Goal: Task Accomplishment & Management: Manage account settings

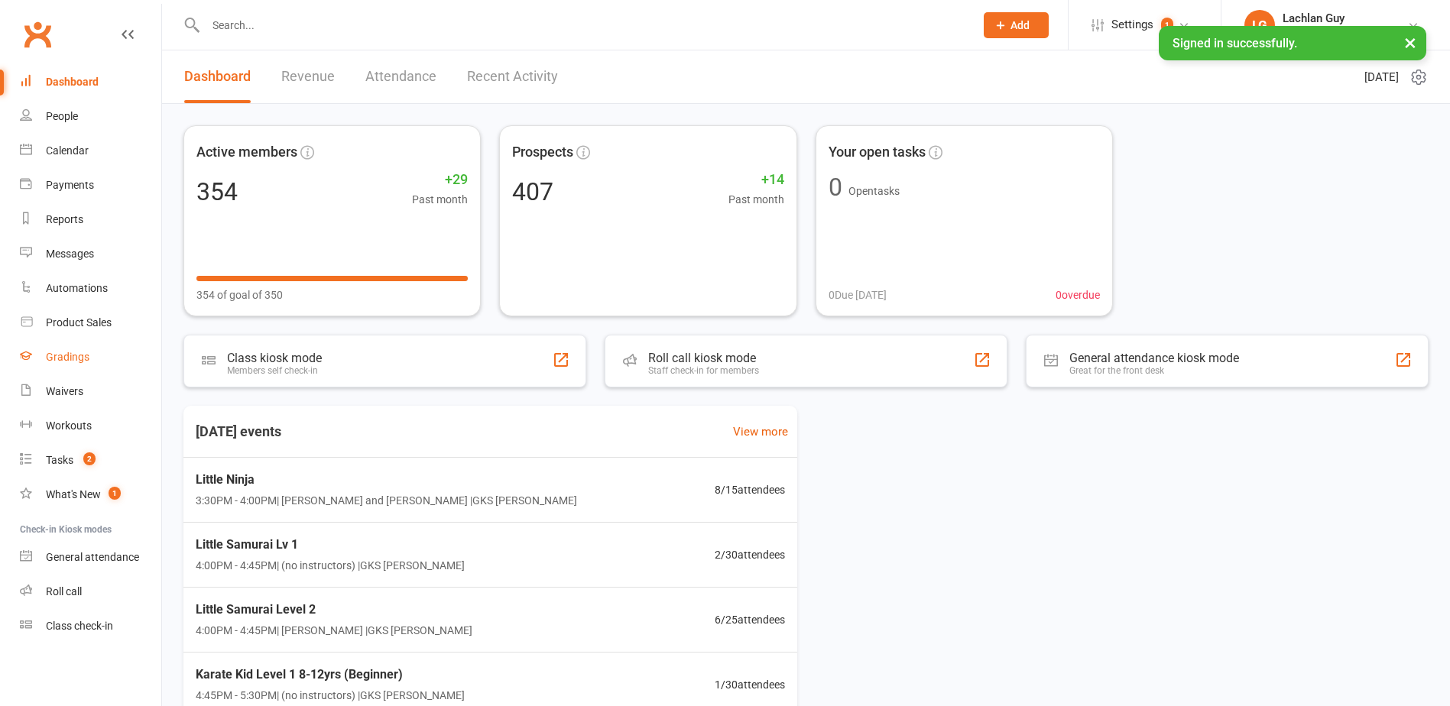
drag, startPoint x: 0, startPoint y: 0, endPoint x: 69, endPoint y: 365, distance: 371.9
click at [69, 365] on link "Gradings" at bounding box center [90, 357] width 141 height 34
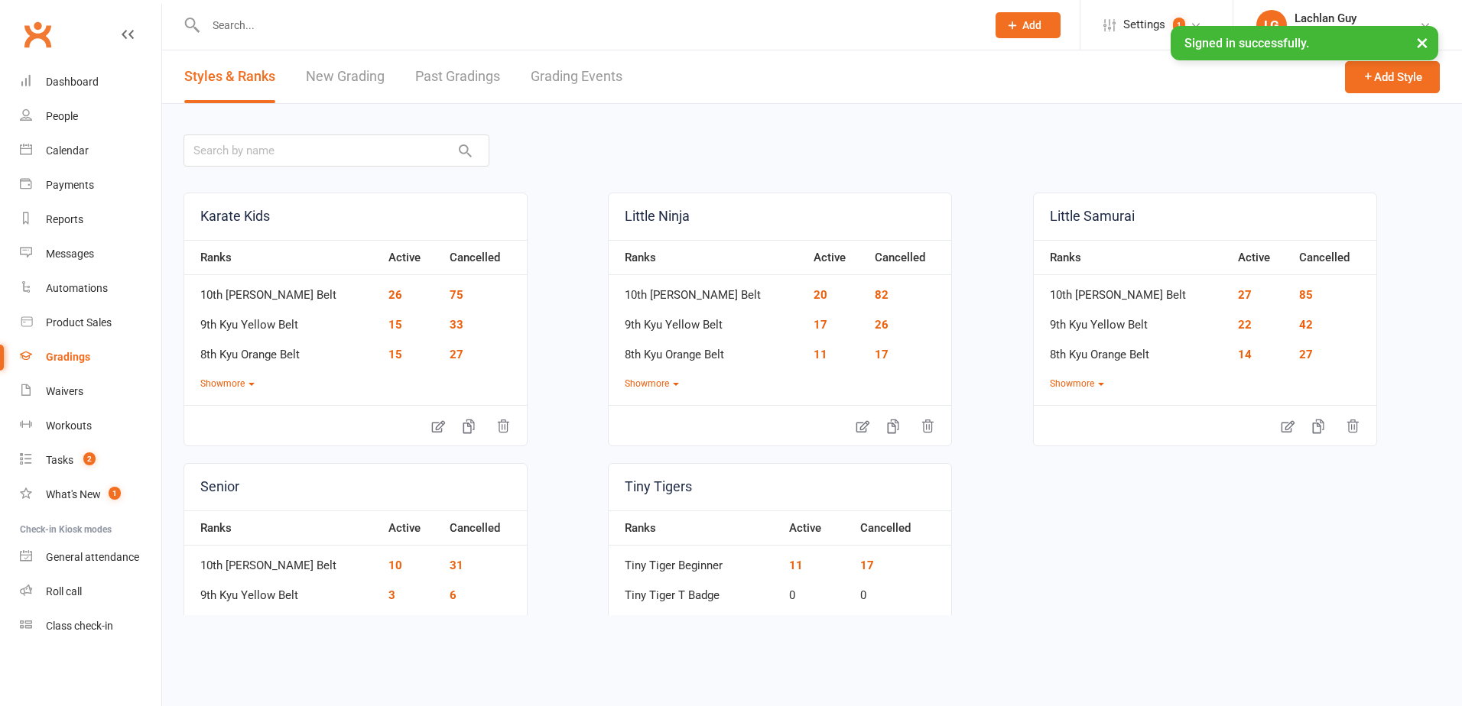
click at [567, 81] on link "Grading Events" at bounding box center [577, 76] width 92 height 53
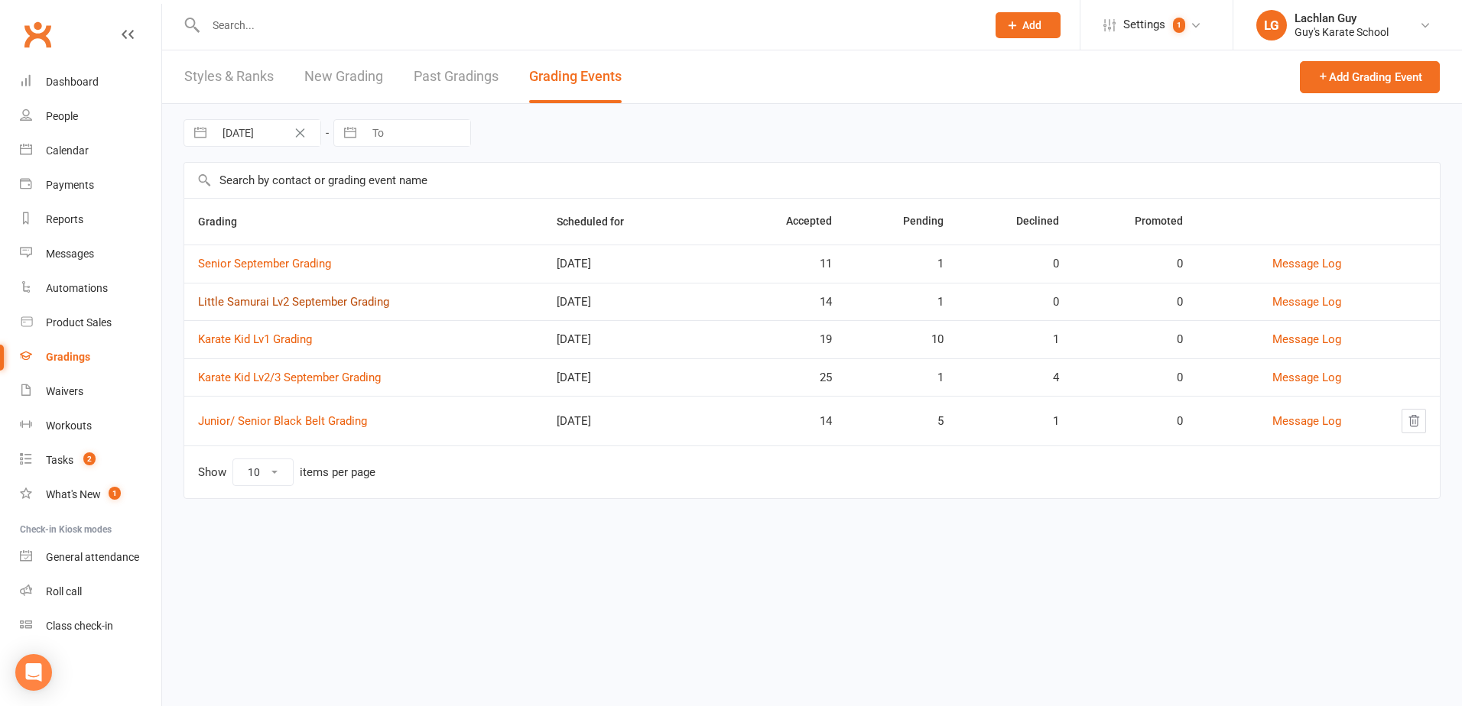
click at [326, 304] on link "Little Samurai Lv2 September Grading" at bounding box center [293, 302] width 191 height 14
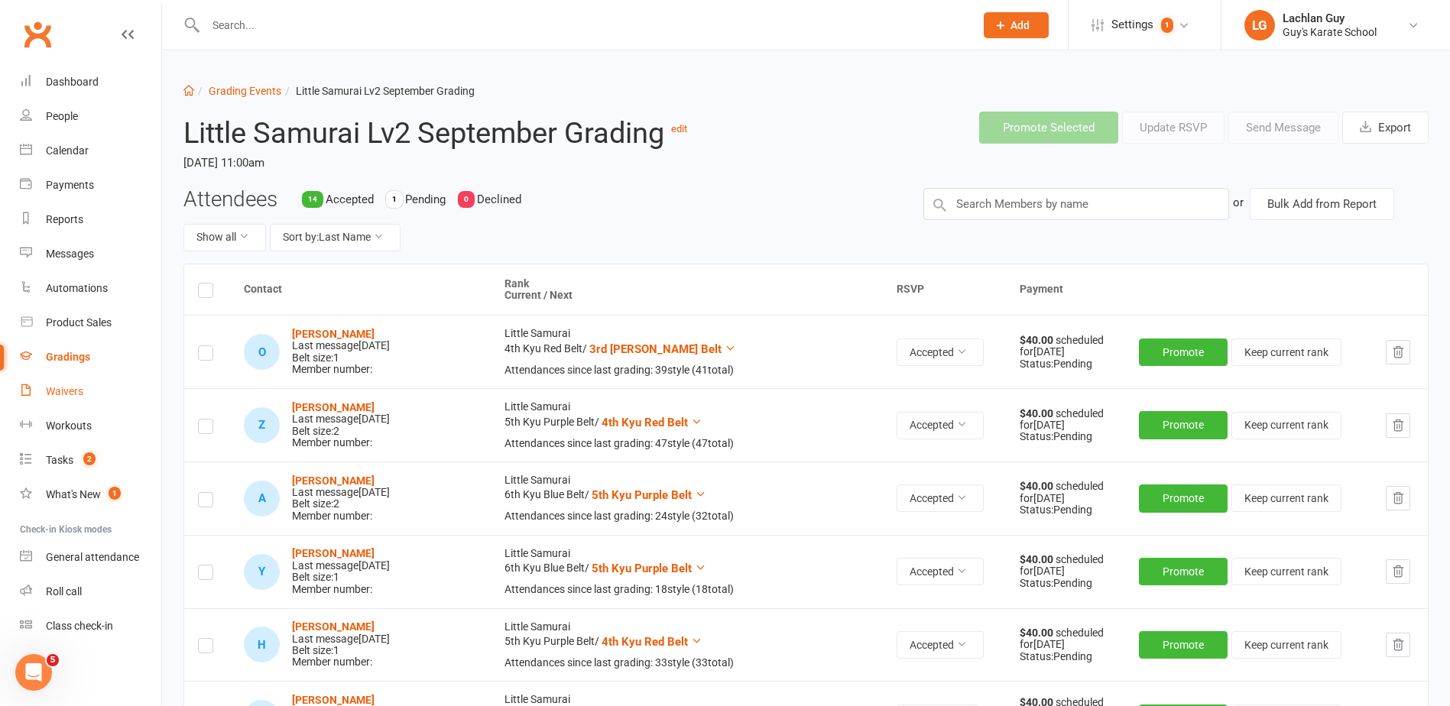
click at [72, 385] on div "Waivers" at bounding box center [64, 391] width 37 height 12
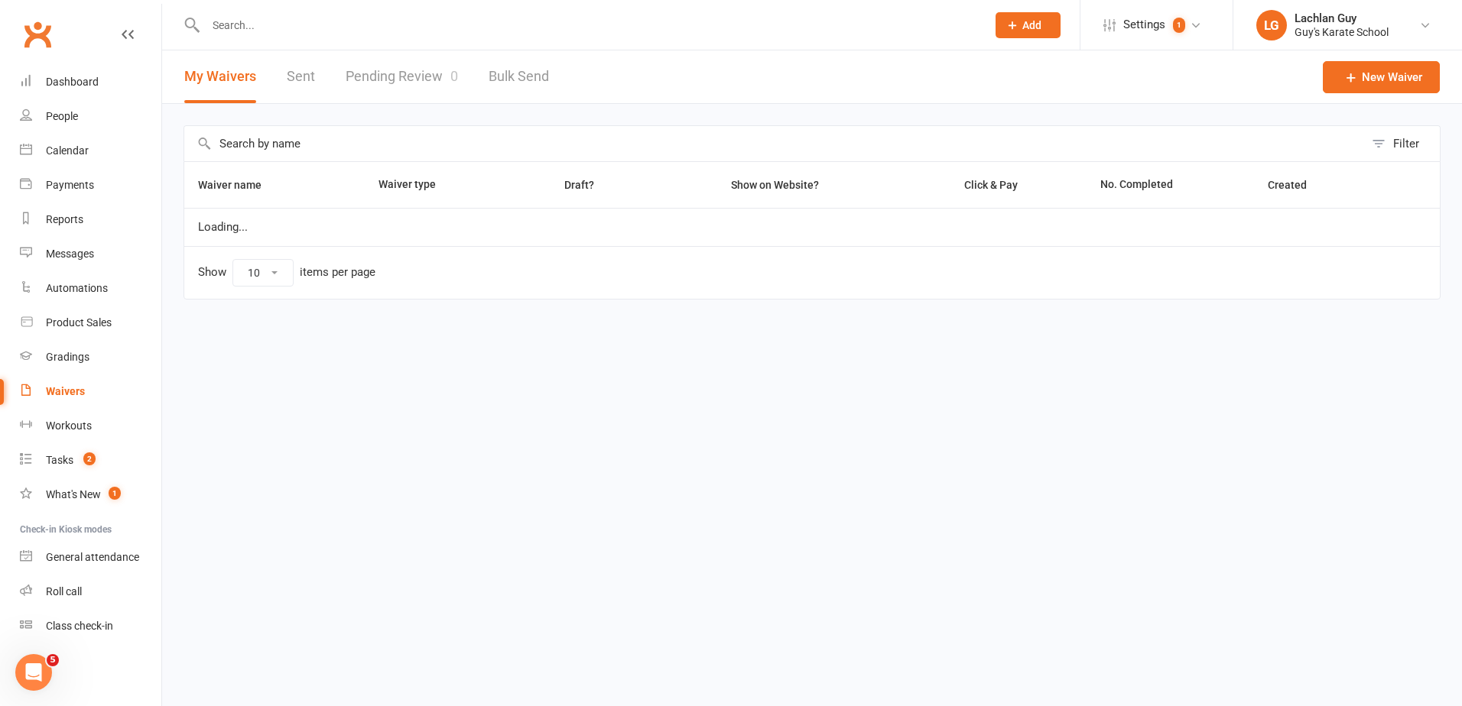
click at [403, 80] on link "Pending Review 0" at bounding box center [402, 76] width 112 height 53
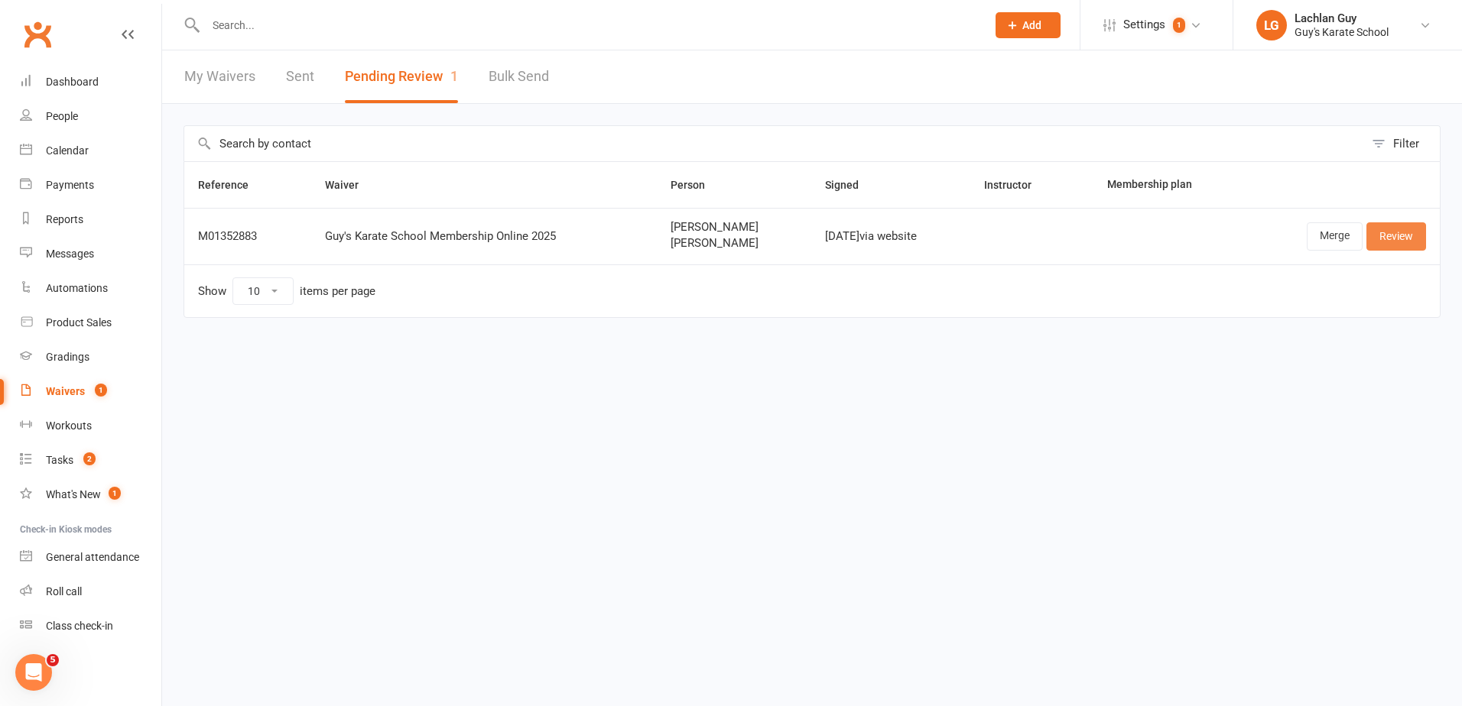
click at [1401, 248] on link "Review" at bounding box center [1396, 236] width 60 height 28
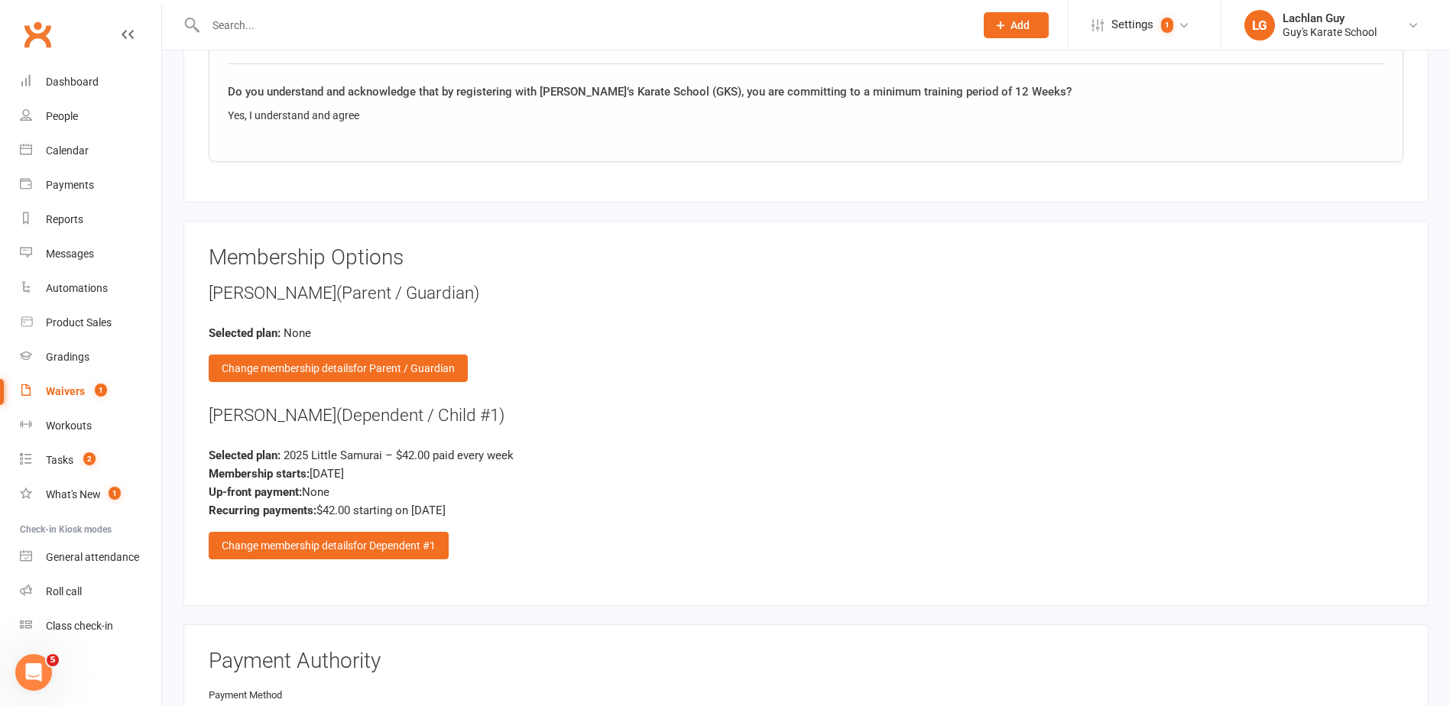
scroll to position [2044, 0]
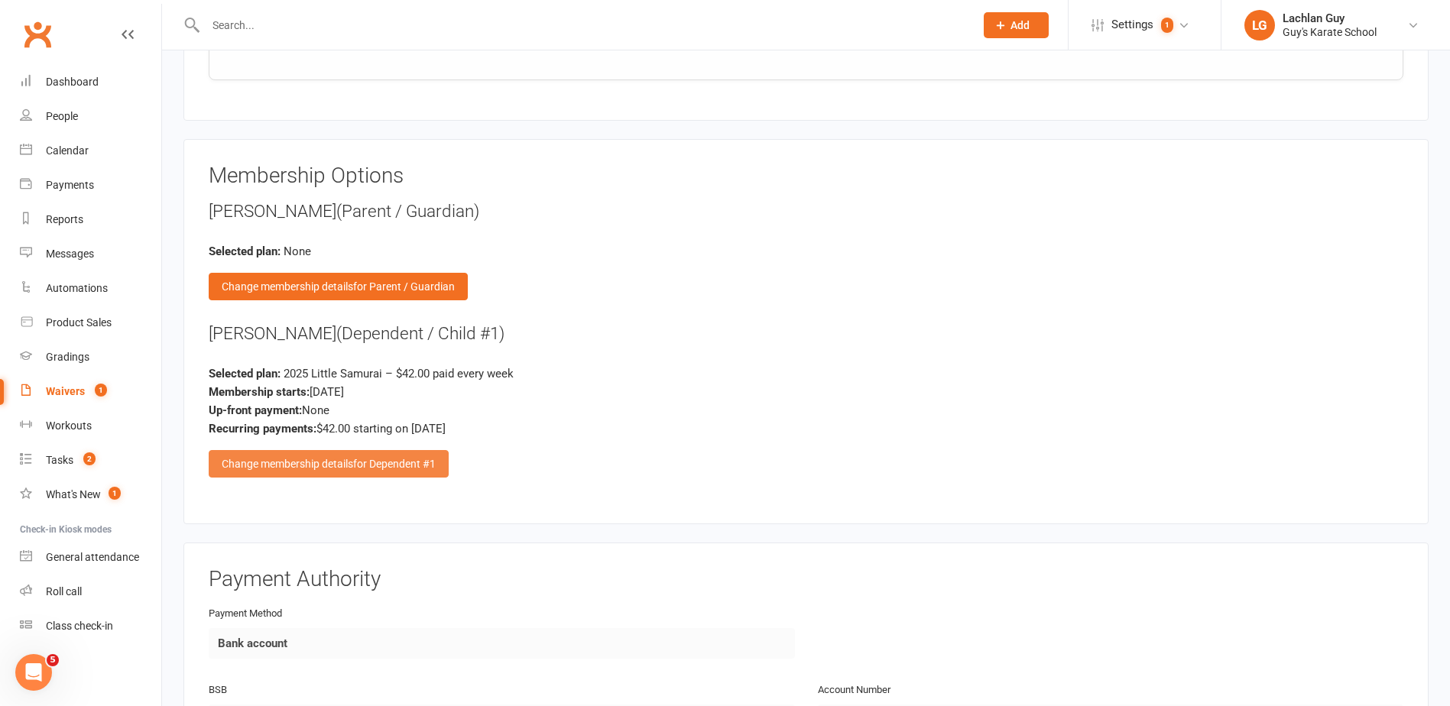
click at [365, 472] on div "Change membership details for Dependent #1" at bounding box center [329, 464] width 240 height 28
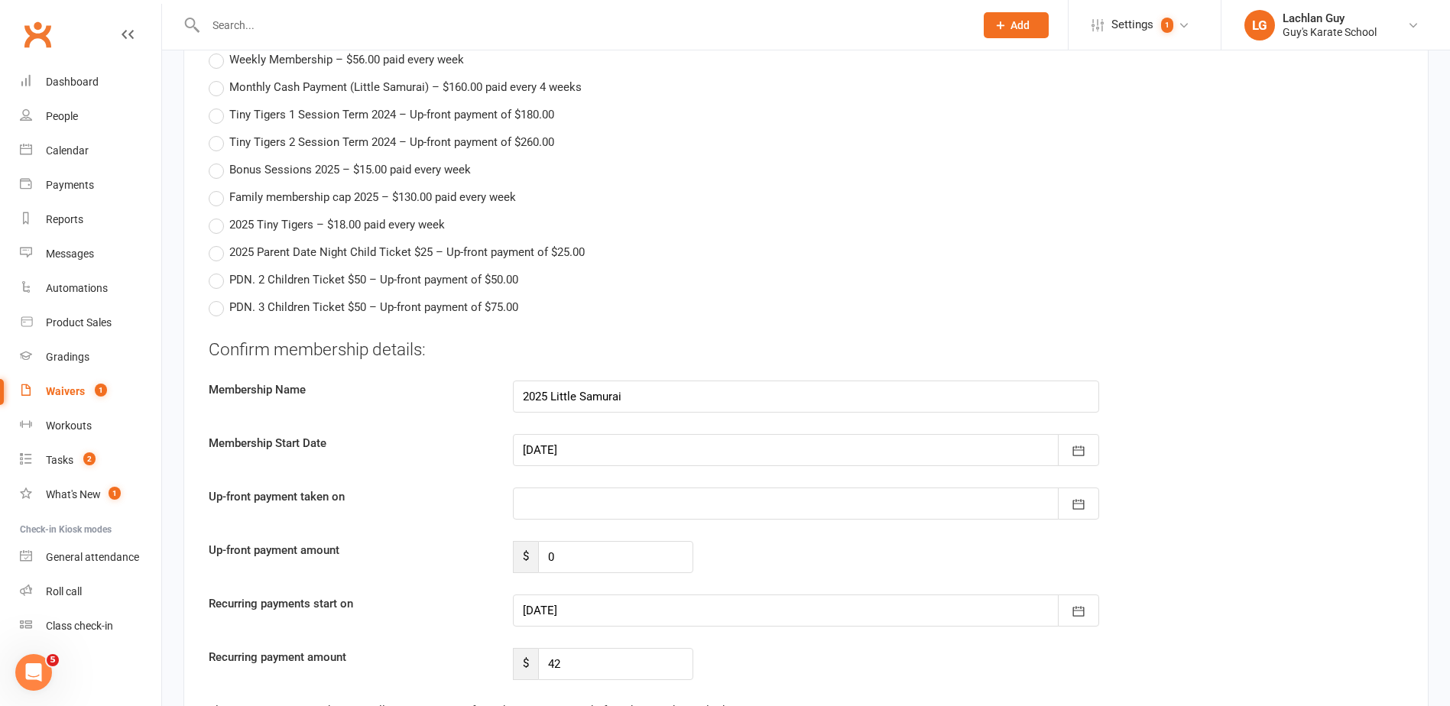
scroll to position [2961, 0]
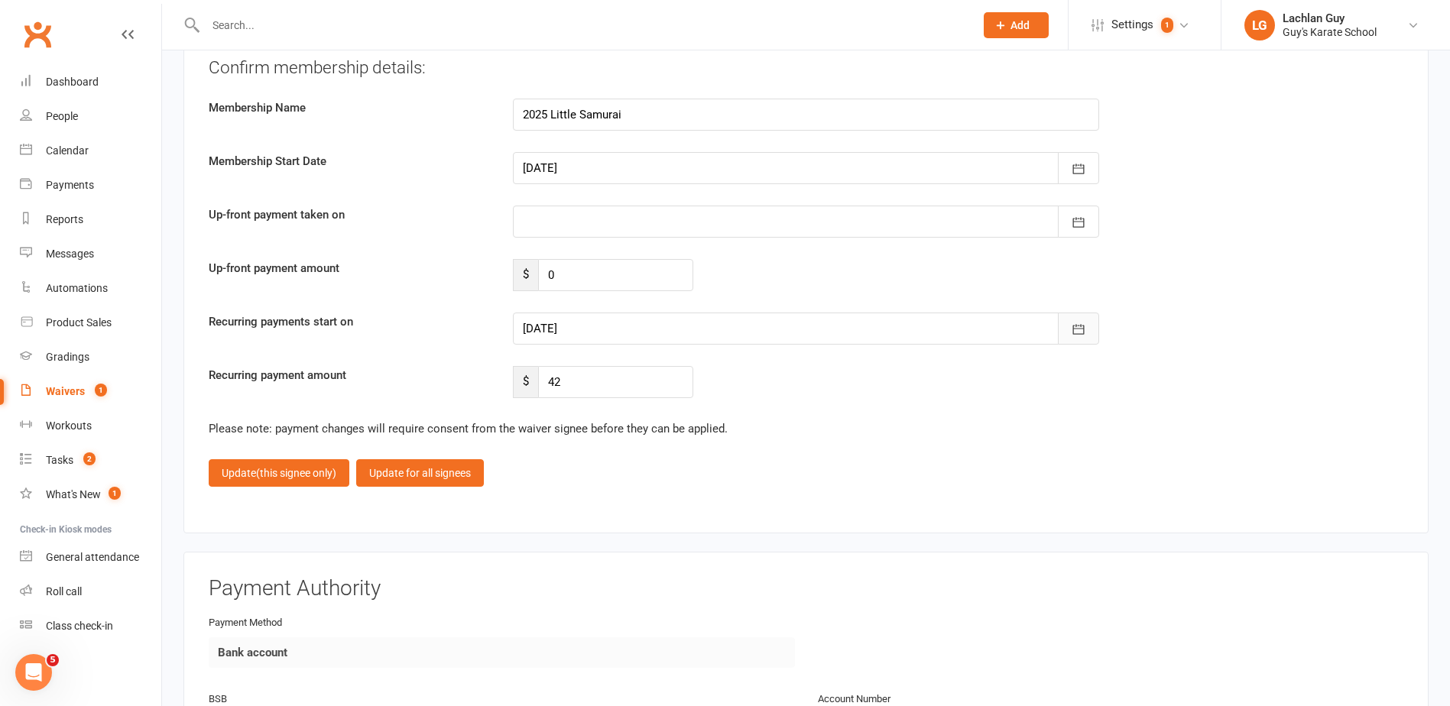
click at [1083, 327] on icon "button" at bounding box center [1078, 329] width 11 height 10
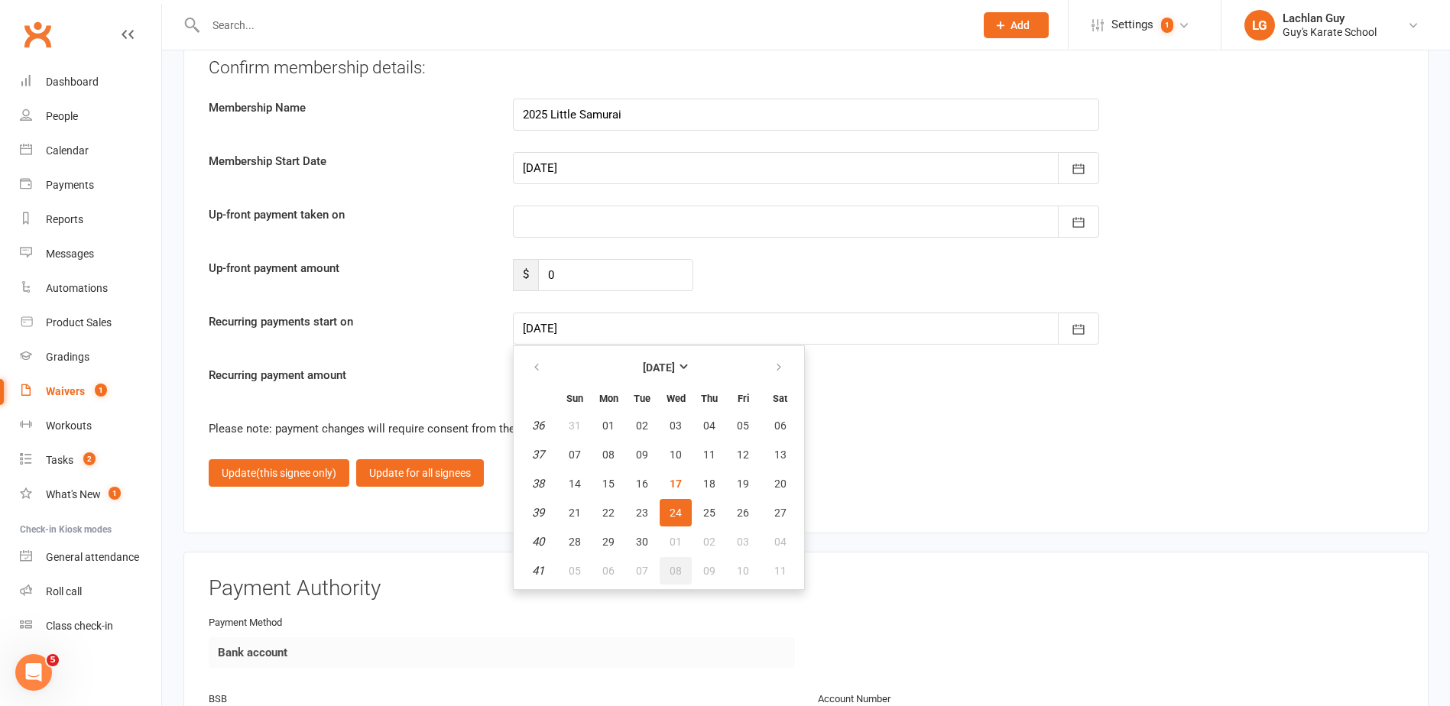
click at [679, 571] on span "08" at bounding box center [676, 571] width 12 height 12
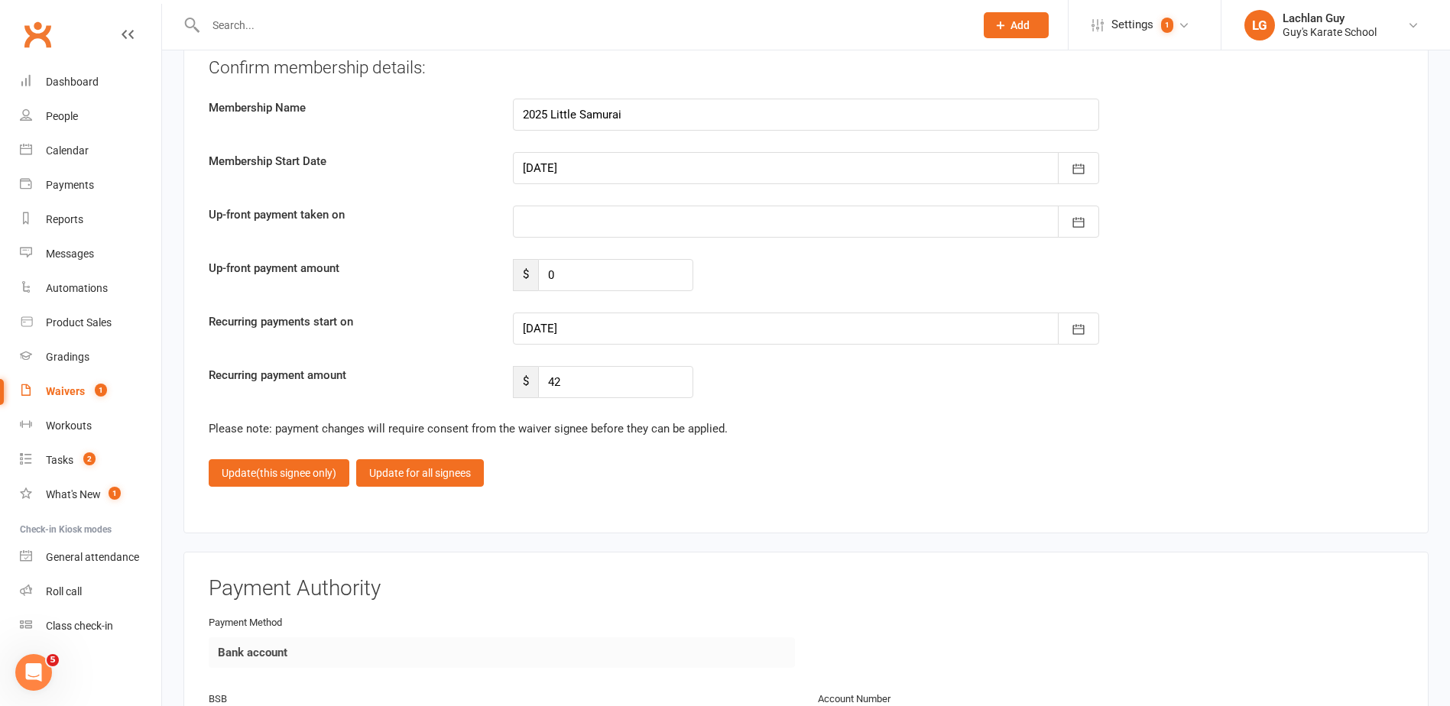
drag, startPoint x: 1157, startPoint y: 54, endPoint x: 1140, endPoint y: 65, distance: 19.9
click at [1140, 65] on div "Confirm membership details:" at bounding box center [806, 68] width 1195 height 24
click at [1071, 330] on icon "button" at bounding box center [1078, 329] width 15 height 15
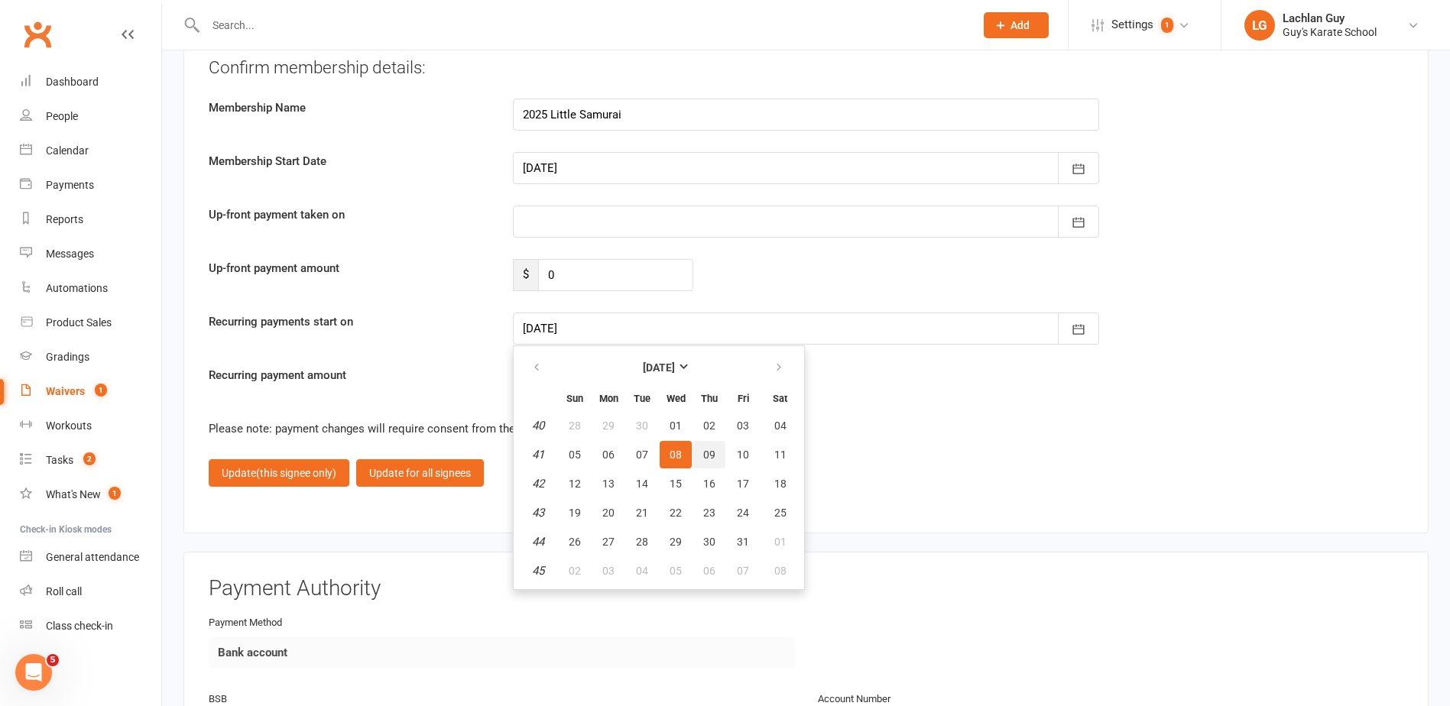
click at [713, 456] on span "09" at bounding box center [709, 455] width 12 height 12
type input "[DATE]"
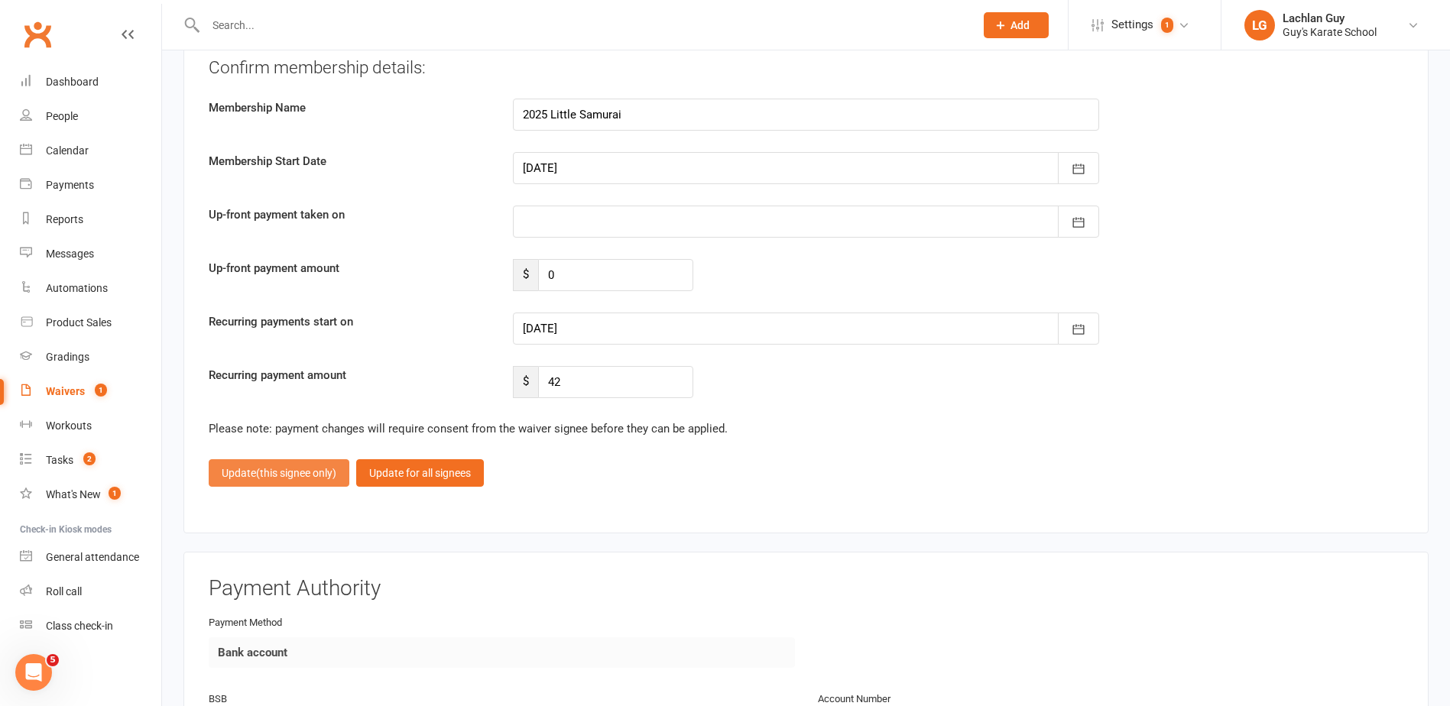
click at [291, 471] on span "(this signee only)" at bounding box center [296, 473] width 80 height 12
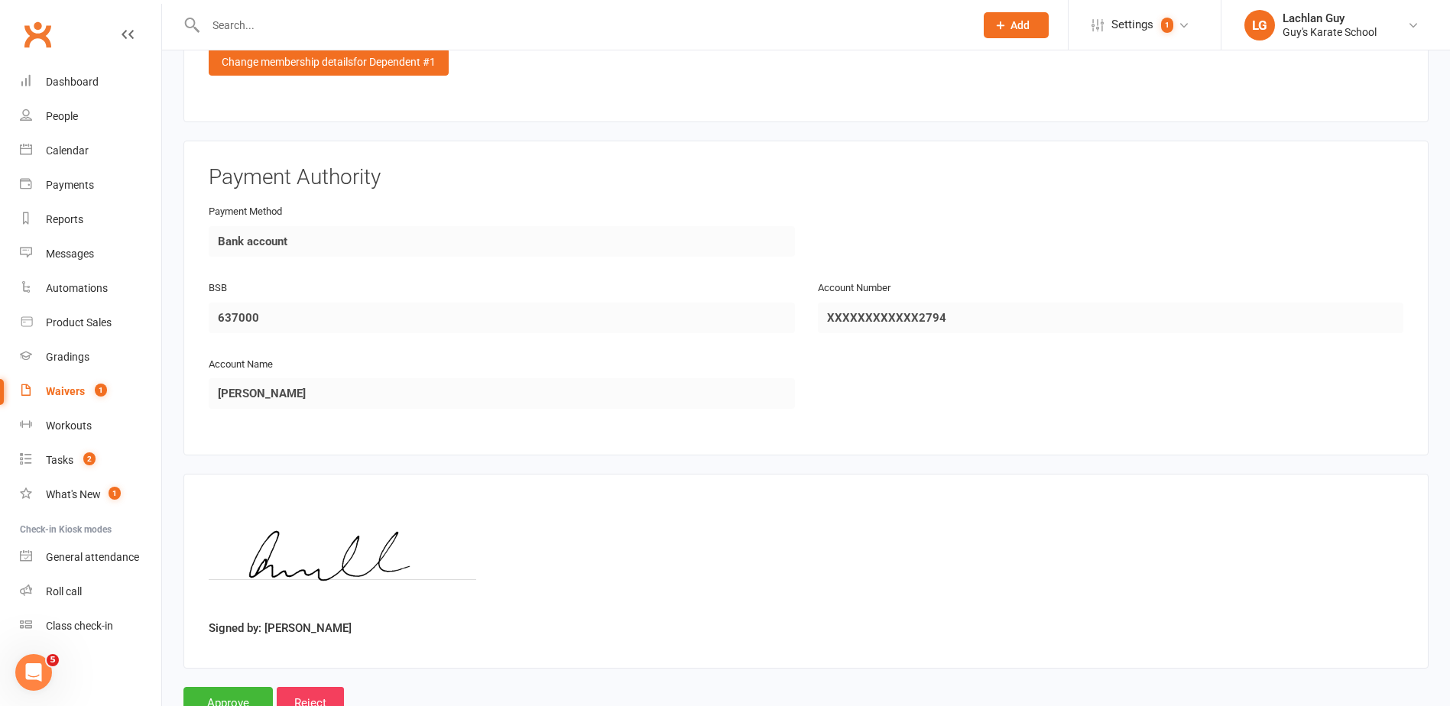
scroll to position [2502, 0]
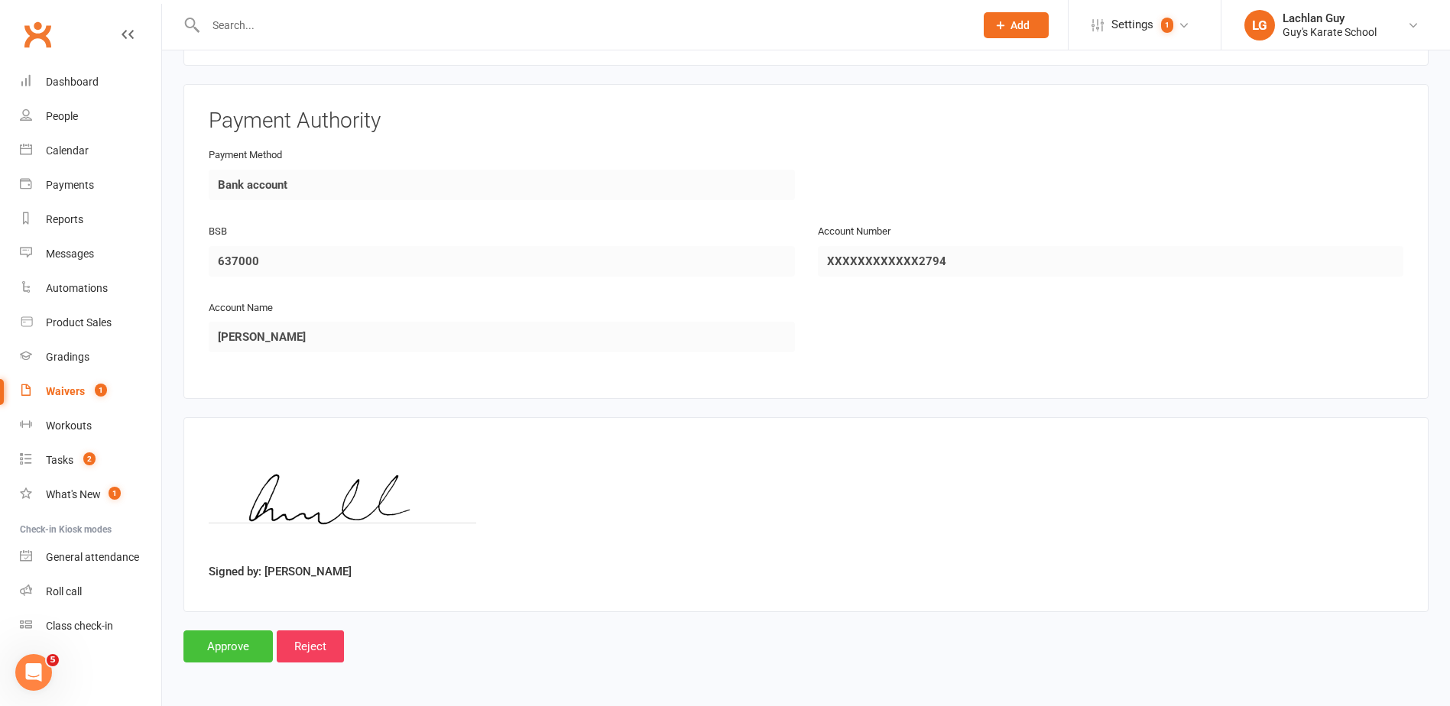
click at [239, 650] on input "Approve" at bounding box center [227, 647] width 89 height 32
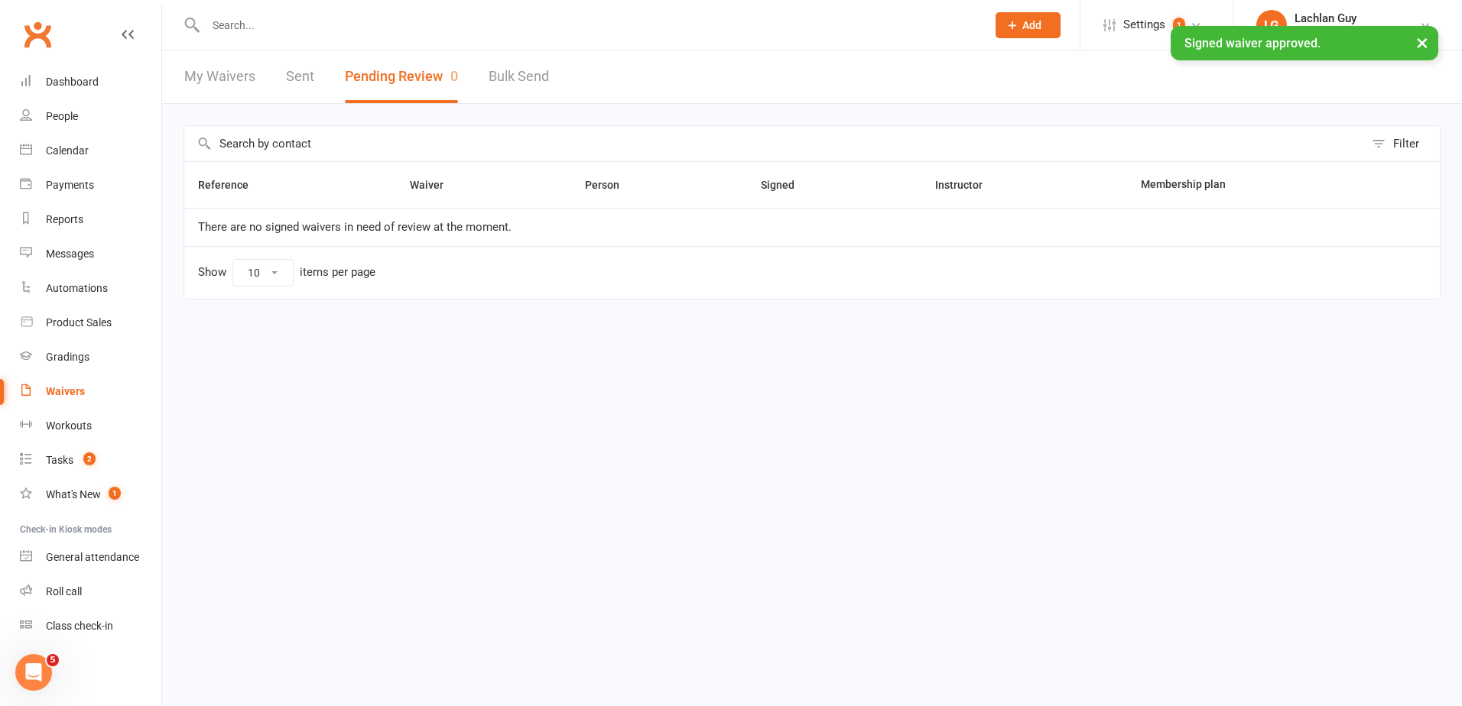
click at [1421, 35] on button "×" at bounding box center [1422, 42] width 28 height 33
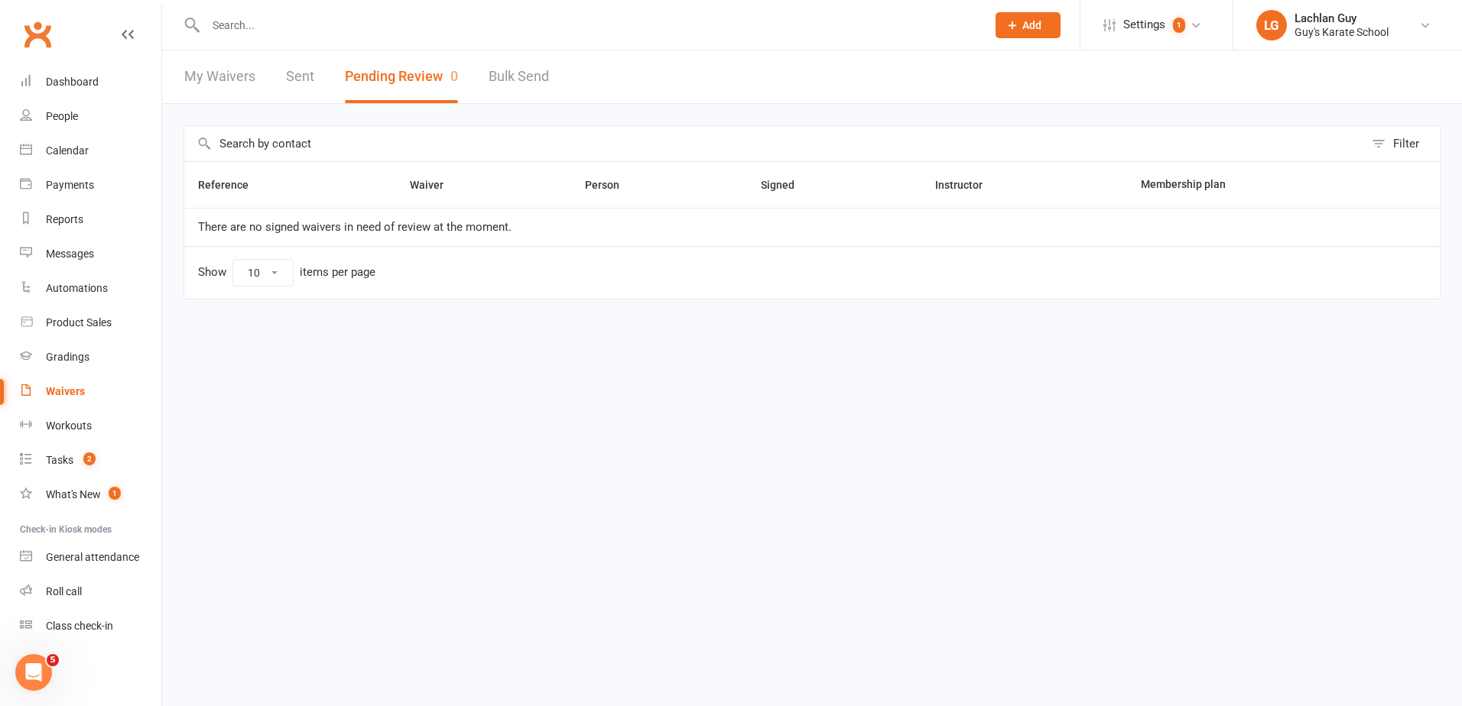
click at [859, 114] on div "Filter Reference Waiver Person Signed Instructor Membership plan There are no s…" at bounding box center [812, 223] width 1300 height 239
click at [1330, 116] on div "Filter Reference Waiver Person Signed Instructor Membership plan There are no s…" at bounding box center [812, 223] width 1300 height 239
click at [1349, 112] on div "Filter Reference Waiver Person Signed Instructor Membership plan There are no s…" at bounding box center [812, 223] width 1300 height 239
click at [1275, 113] on div "Filter Reference Waiver Person Signed Instructor Membership plan There are no s…" at bounding box center [812, 223] width 1300 height 239
click at [1293, 108] on div "Filter Reference Waiver Person Signed Instructor Membership plan There are no s…" at bounding box center [812, 223] width 1300 height 239
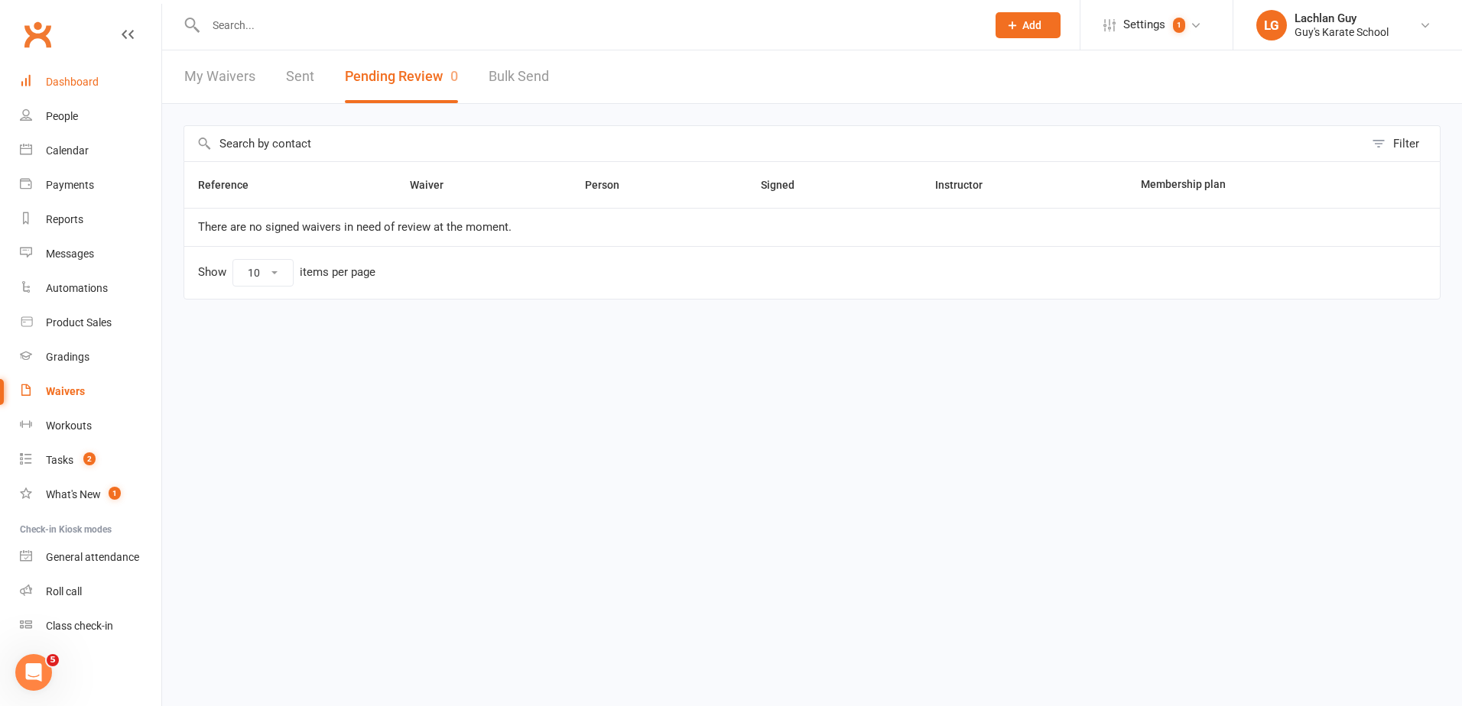
click at [61, 79] on div "Dashboard" at bounding box center [72, 82] width 53 height 12
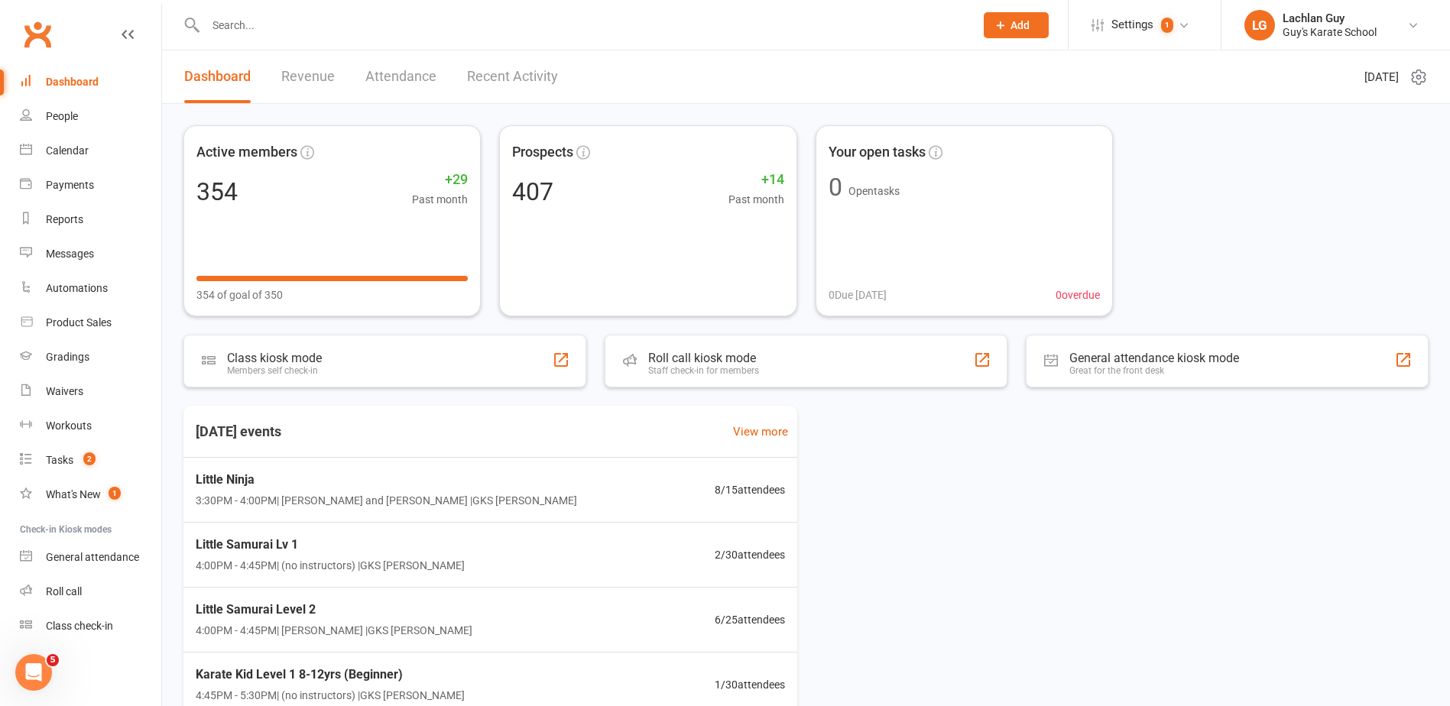
click at [1246, 144] on div "Active members 354 +29 Past month 354 of goal of 350 Prospects 407 +14 Past mon…" at bounding box center [805, 220] width 1245 height 191
click at [1237, 144] on div "Active members 354 +29 Past month 354 of goal of 350 Prospects 407 +14 Past mon…" at bounding box center [805, 220] width 1245 height 191
click at [1164, 154] on div "Active members 354 +29 Past month 354 of goal of 350 Prospects 407 +14 Past mon…" at bounding box center [805, 220] width 1245 height 191
click at [64, 388] on div "Waivers" at bounding box center [64, 391] width 37 height 12
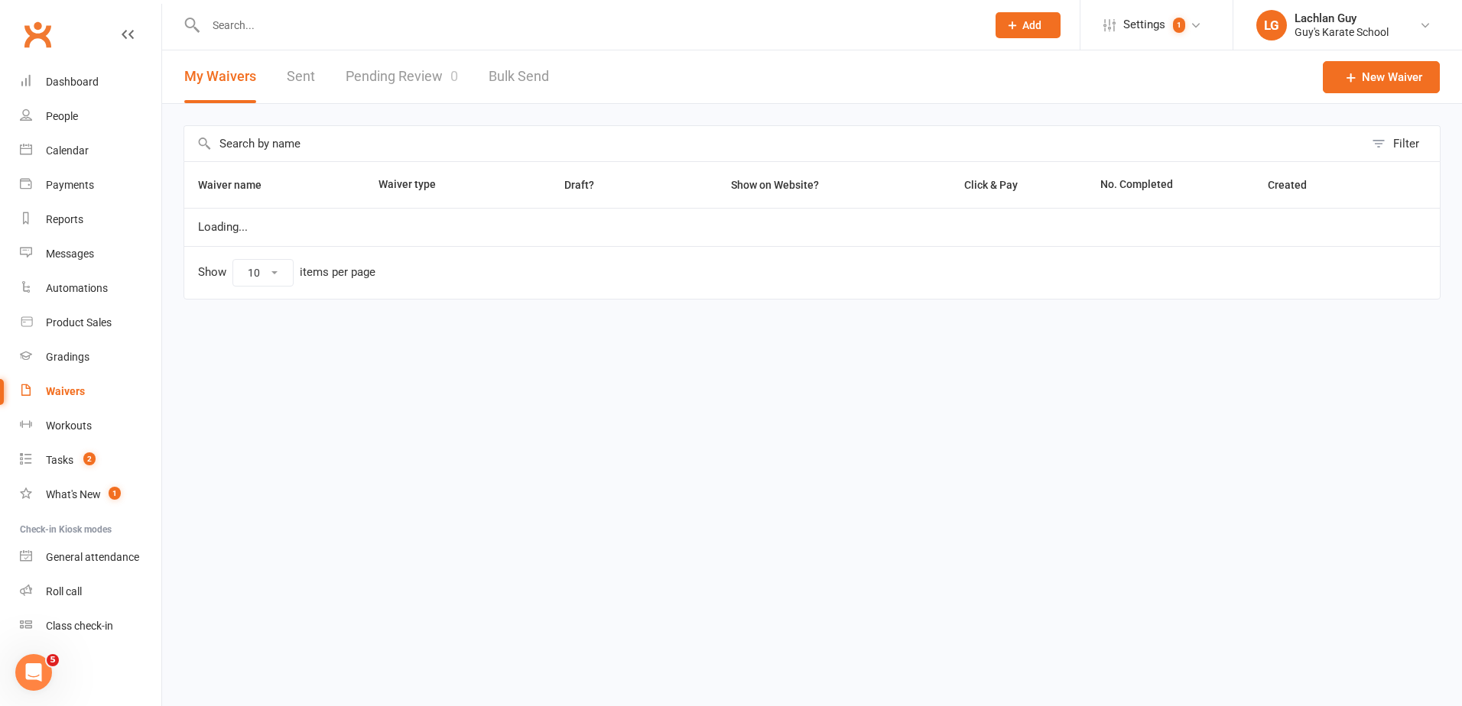
click at [421, 80] on link "Pending Review 0" at bounding box center [402, 76] width 112 height 53
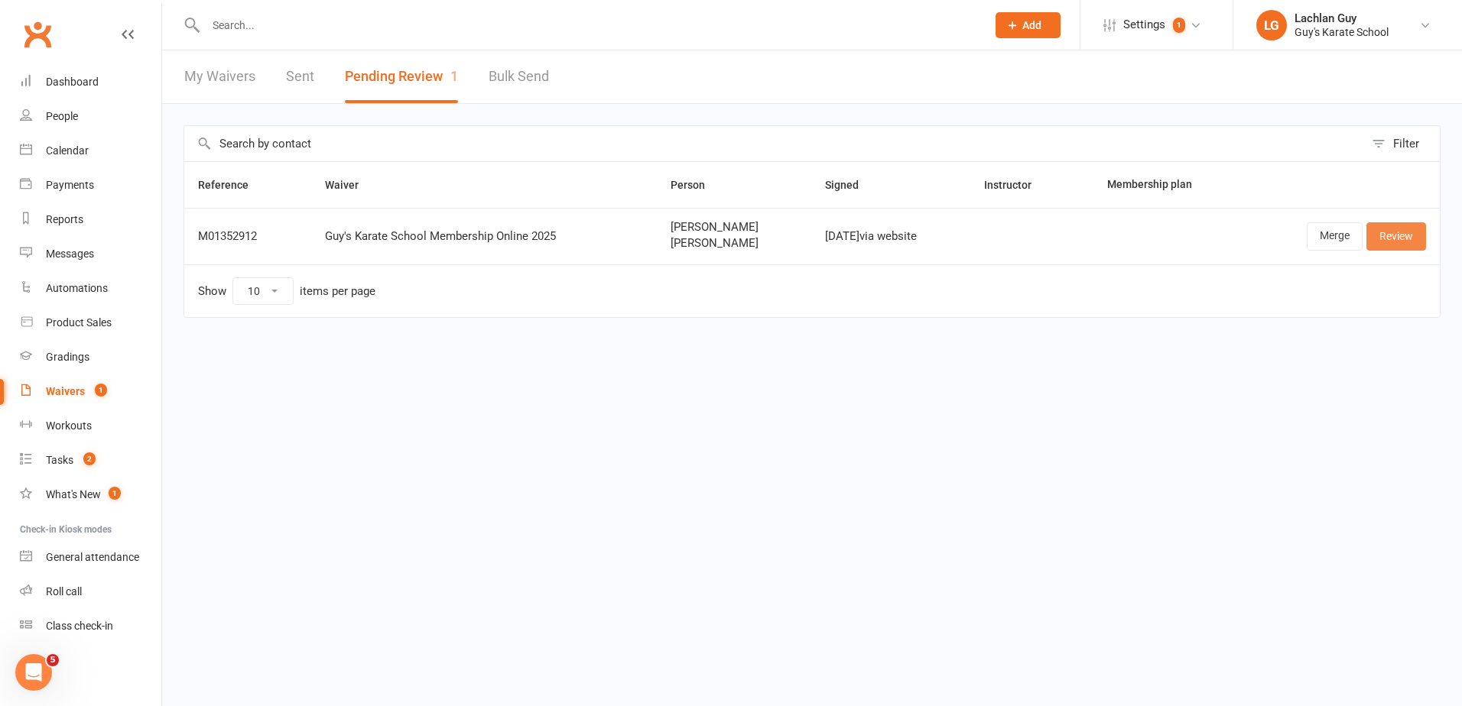
click at [1414, 241] on link "Review" at bounding box center [1396, 236] width 60 height 28
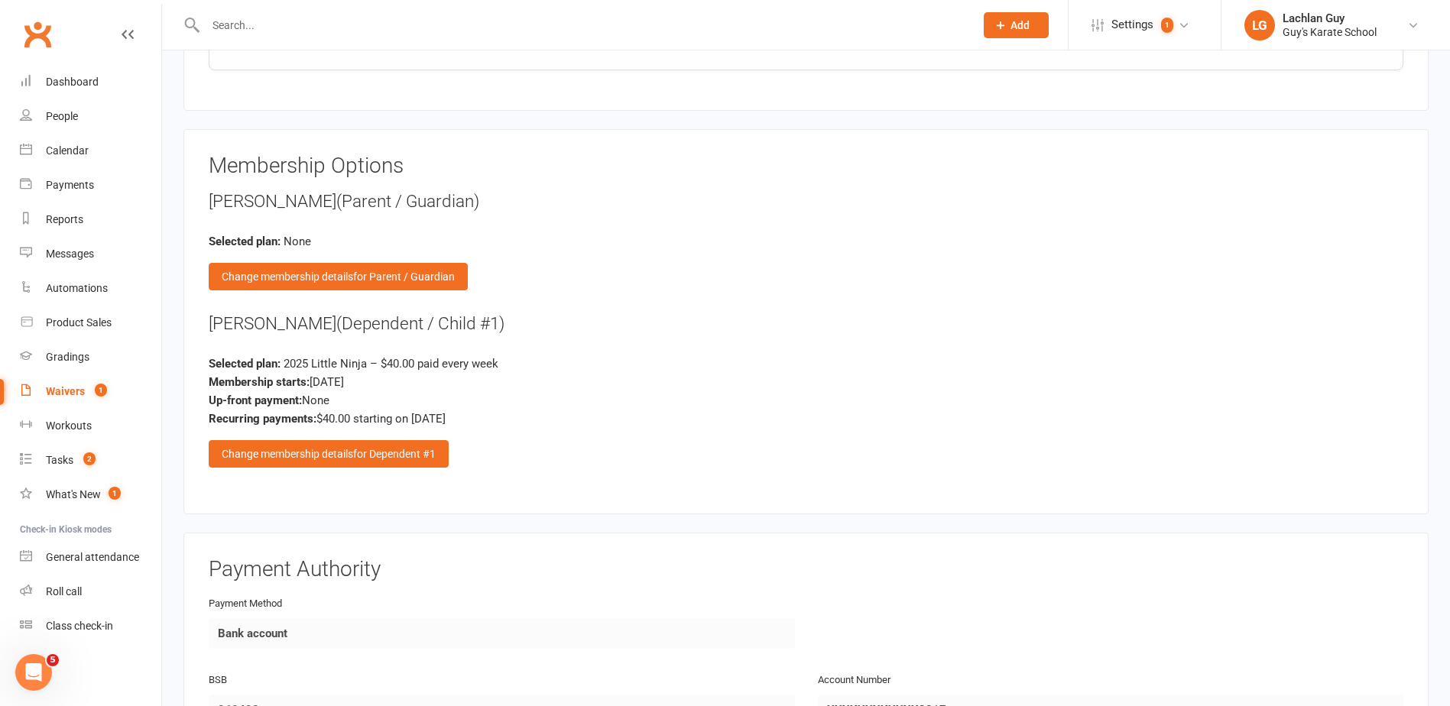
scroll to position [2064, 0]
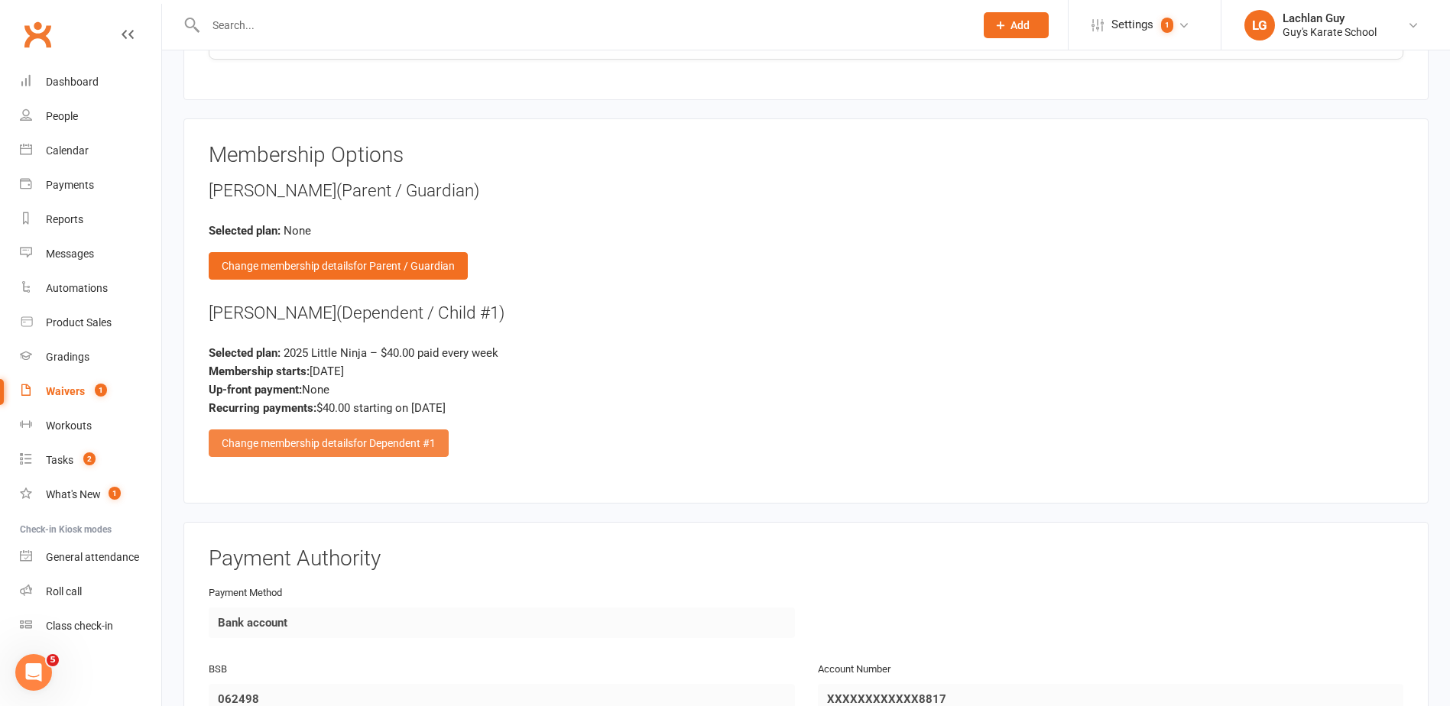
click at [367, 444] on span "for Dependent #1" at bounding box center [394, 443] width 83 height 12
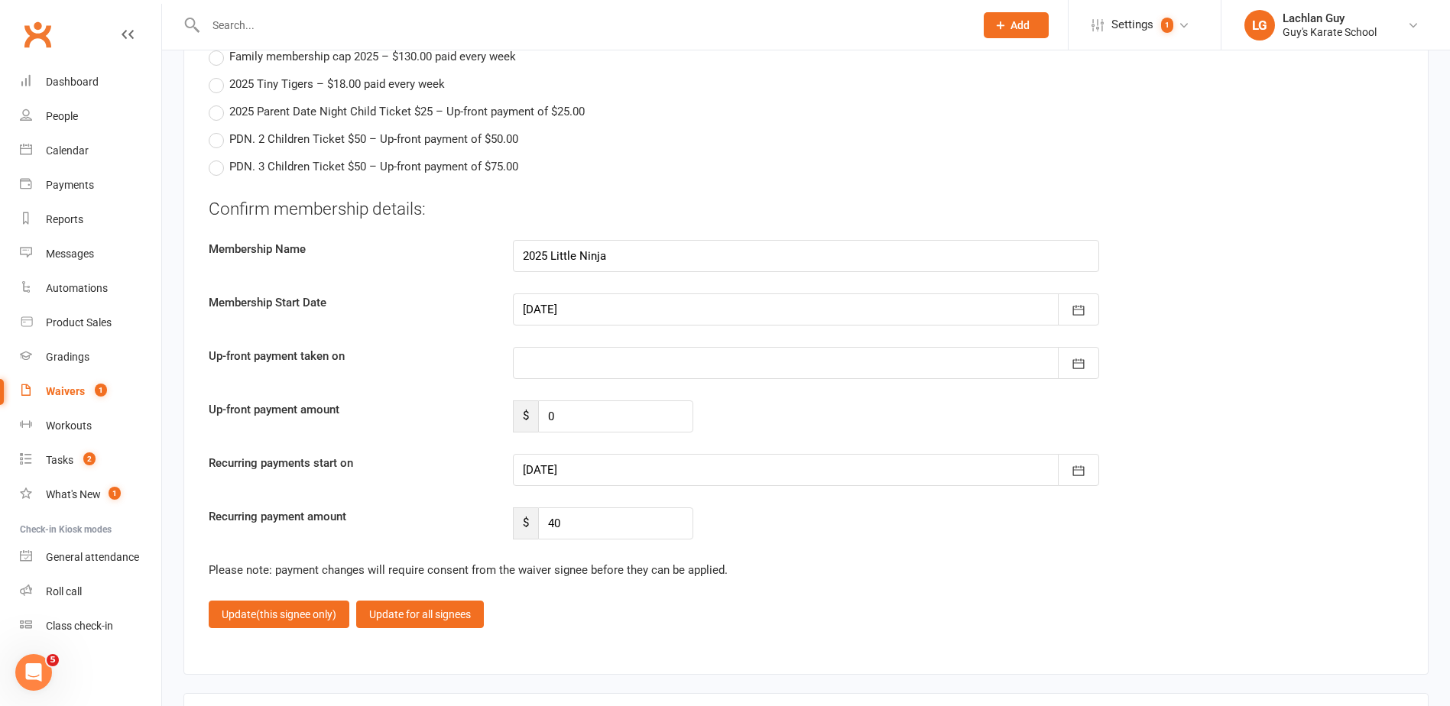
scroll to position [2905, 0]
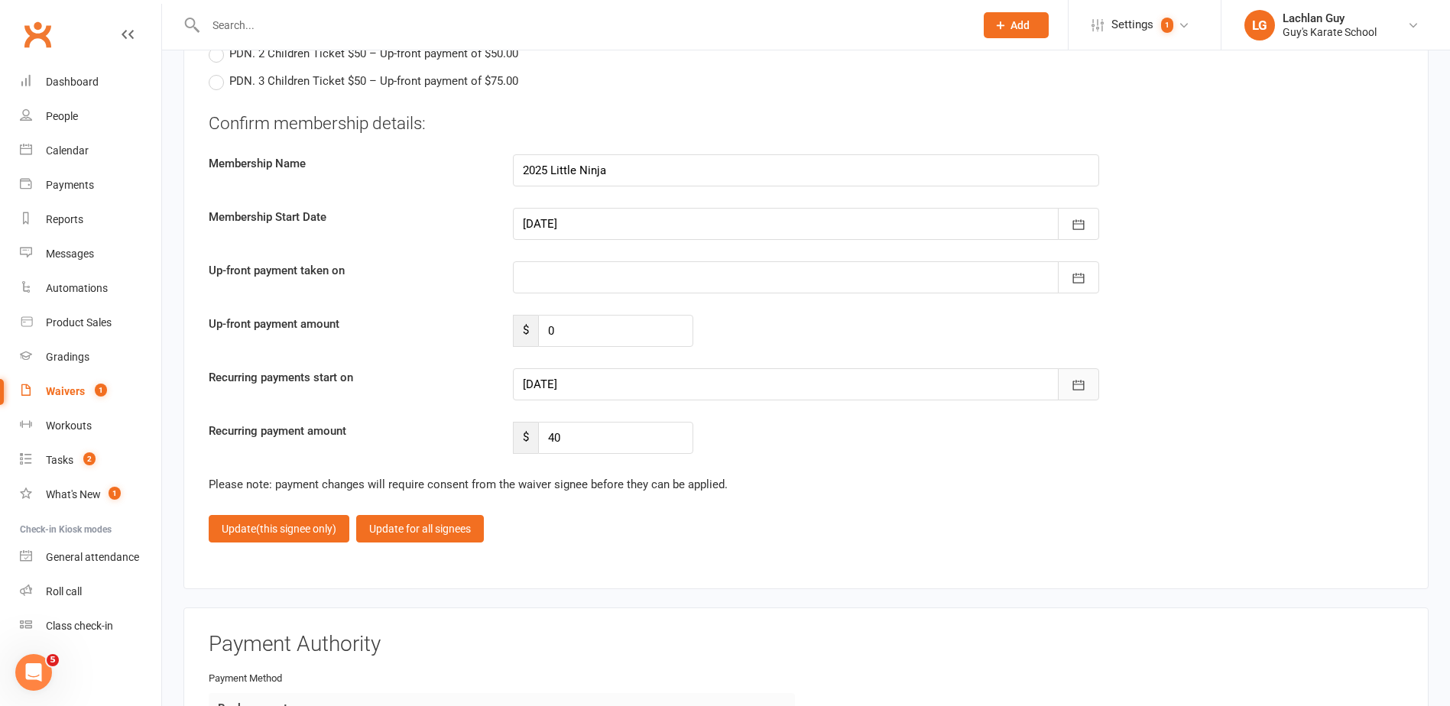
click at [1069, 385] on button "button" at bounding box center [1078, 385] width 41 height 32
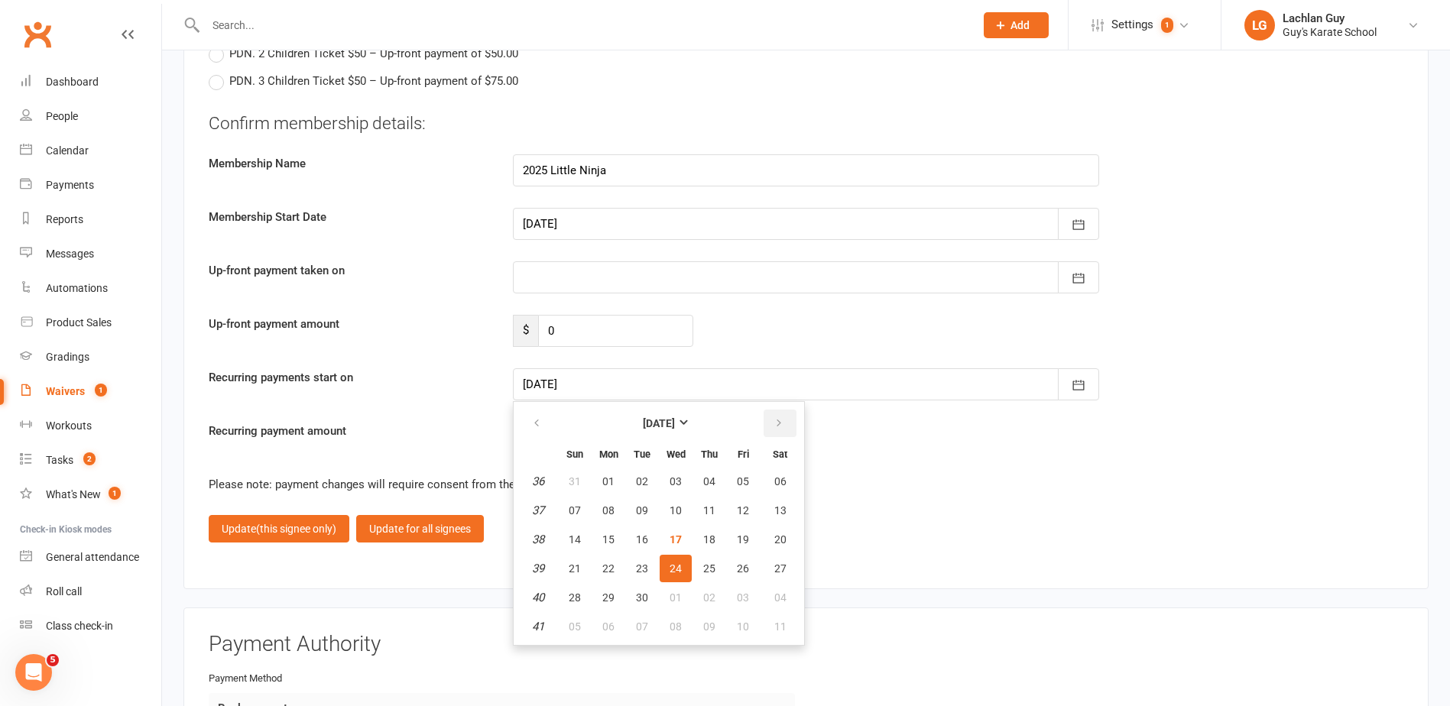
click at [776, 424] on icon "button" at bounding box center [779, 423] width 11 height 12
click at [544, 425] on button "button" at bounding box center [537, 424] width 33 height 28
click at [680, 628] on span "08" at bounding box center [676, 627] width 12 height 12
type input "[DATE]"
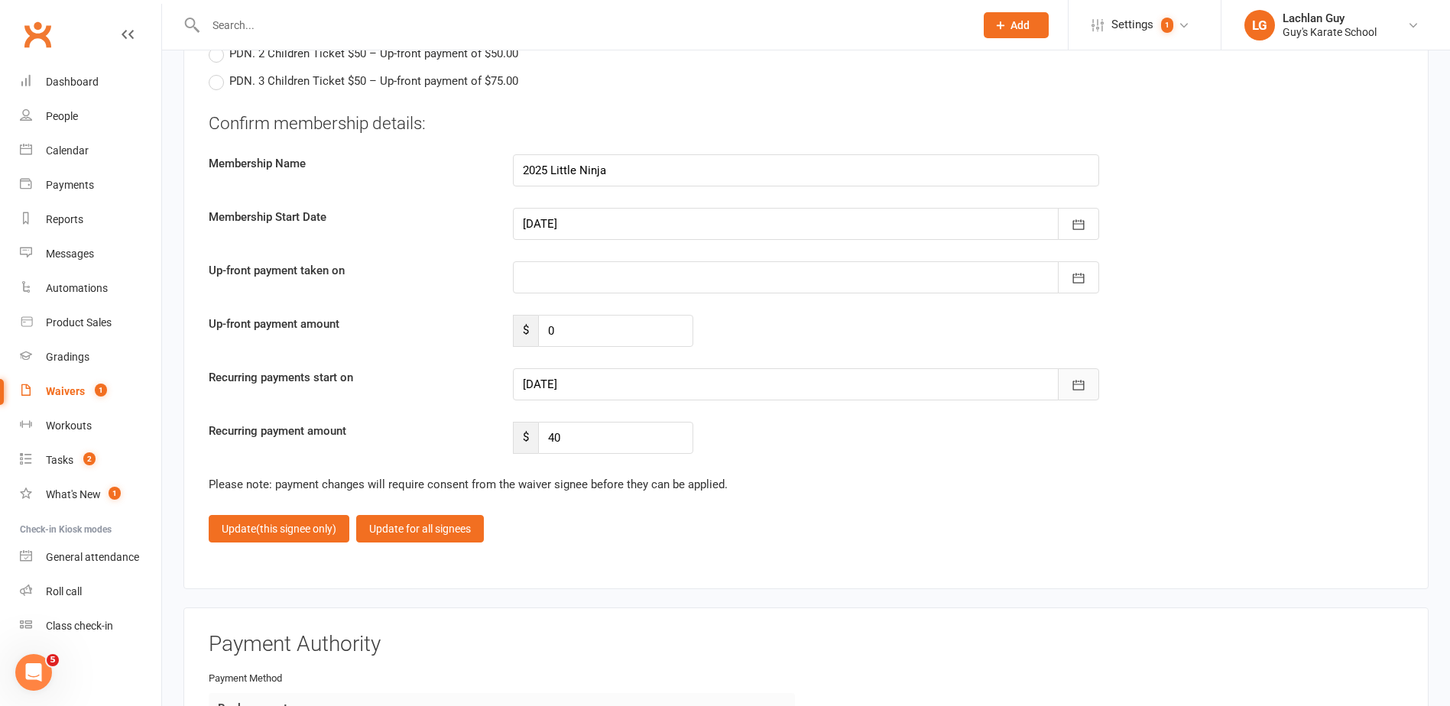
click at [1074, 379] on icon "button" at bounding box center [1078, 385] width 15 height 15
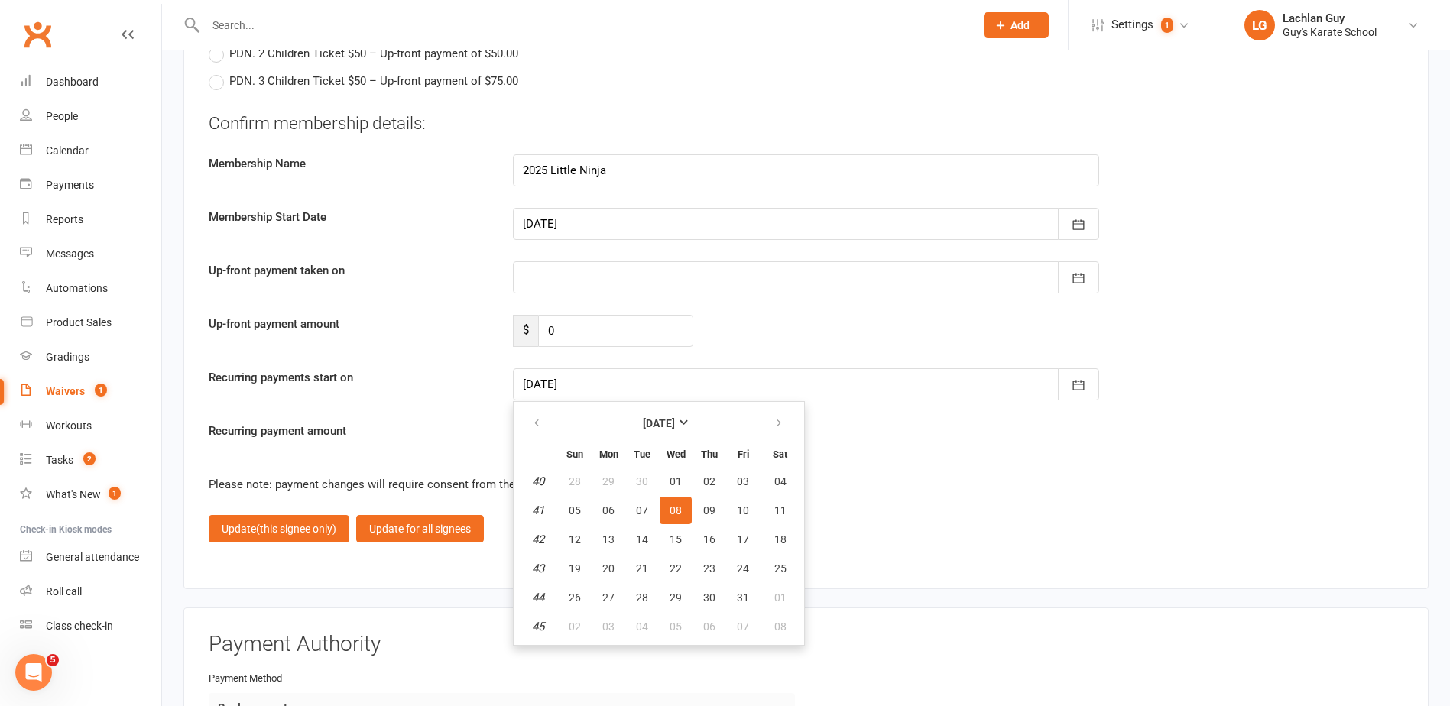
click at [681, 508] on span "08" at bounding box center [676, 511] width 12 height 12
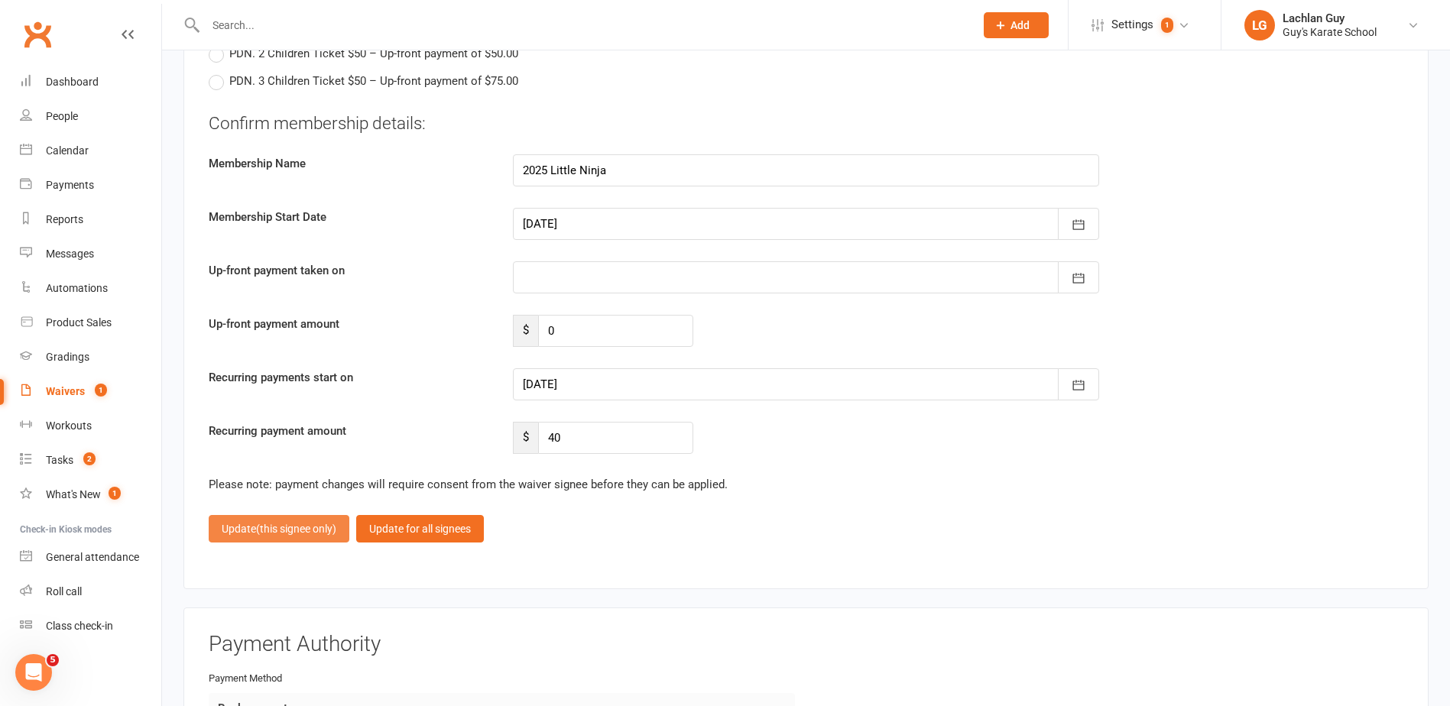
click at [333, 528] on span "(this signee only)" at bounding box center [296, 529] width 80 height 12
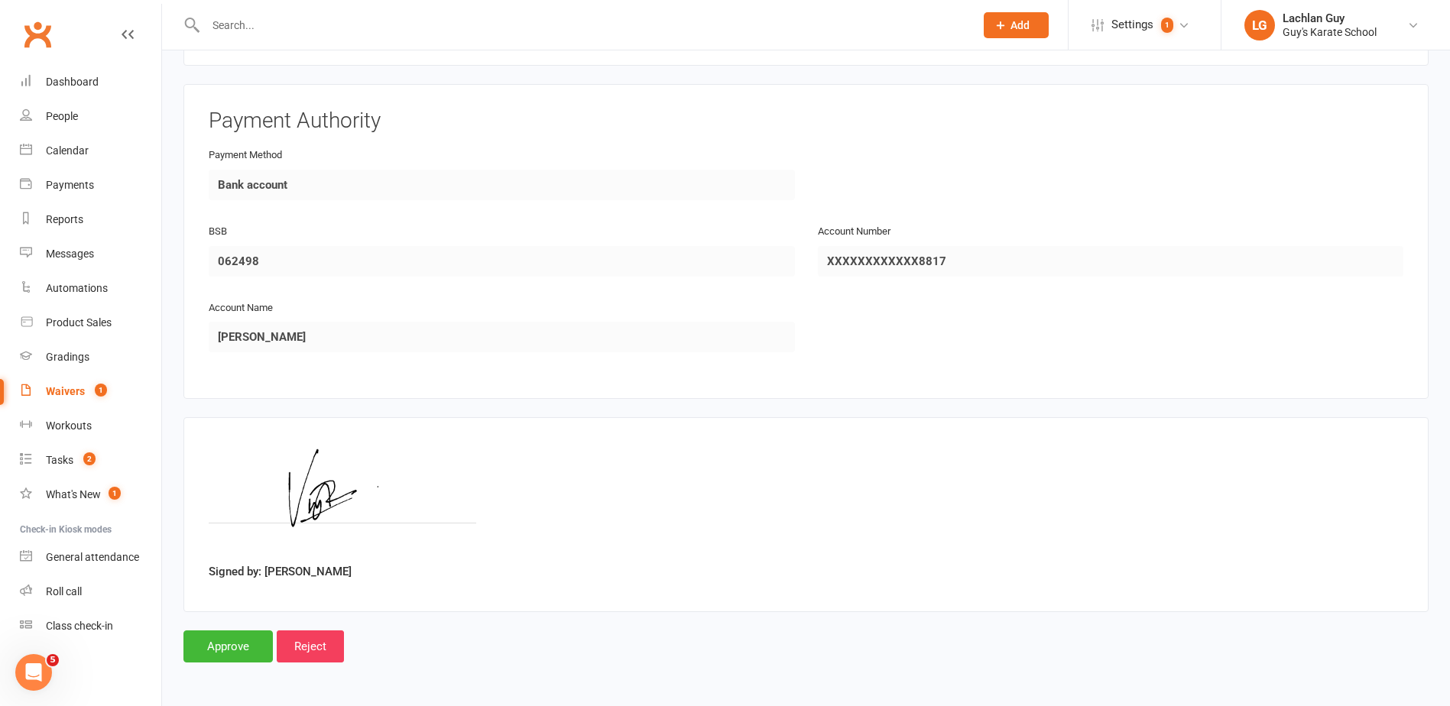
scroll to position [2502, 0]
click at [246, 651] on input "Approve" at bounding box center [227, 647] width 89 height 32
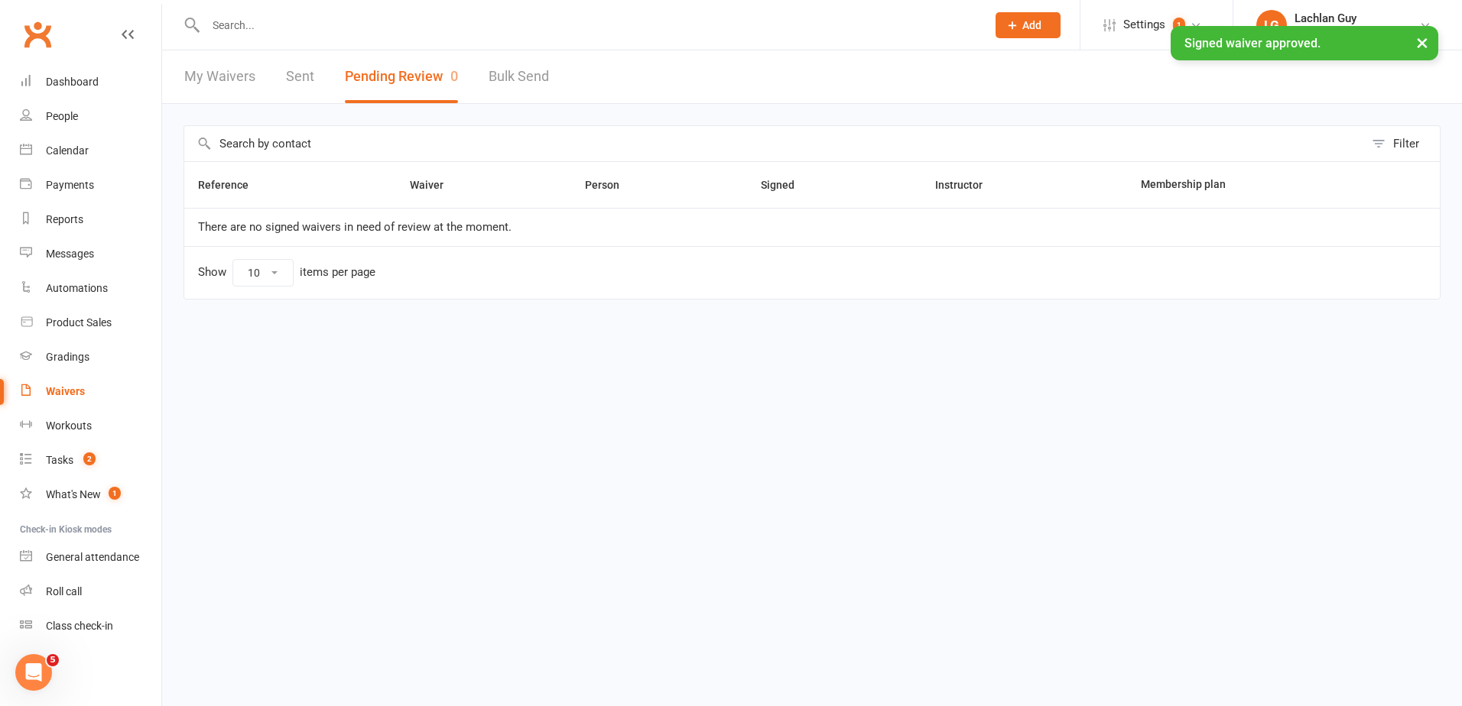
click at [1424, 39] on button "×" at bounding box center [1422, 42] width 28 height 33
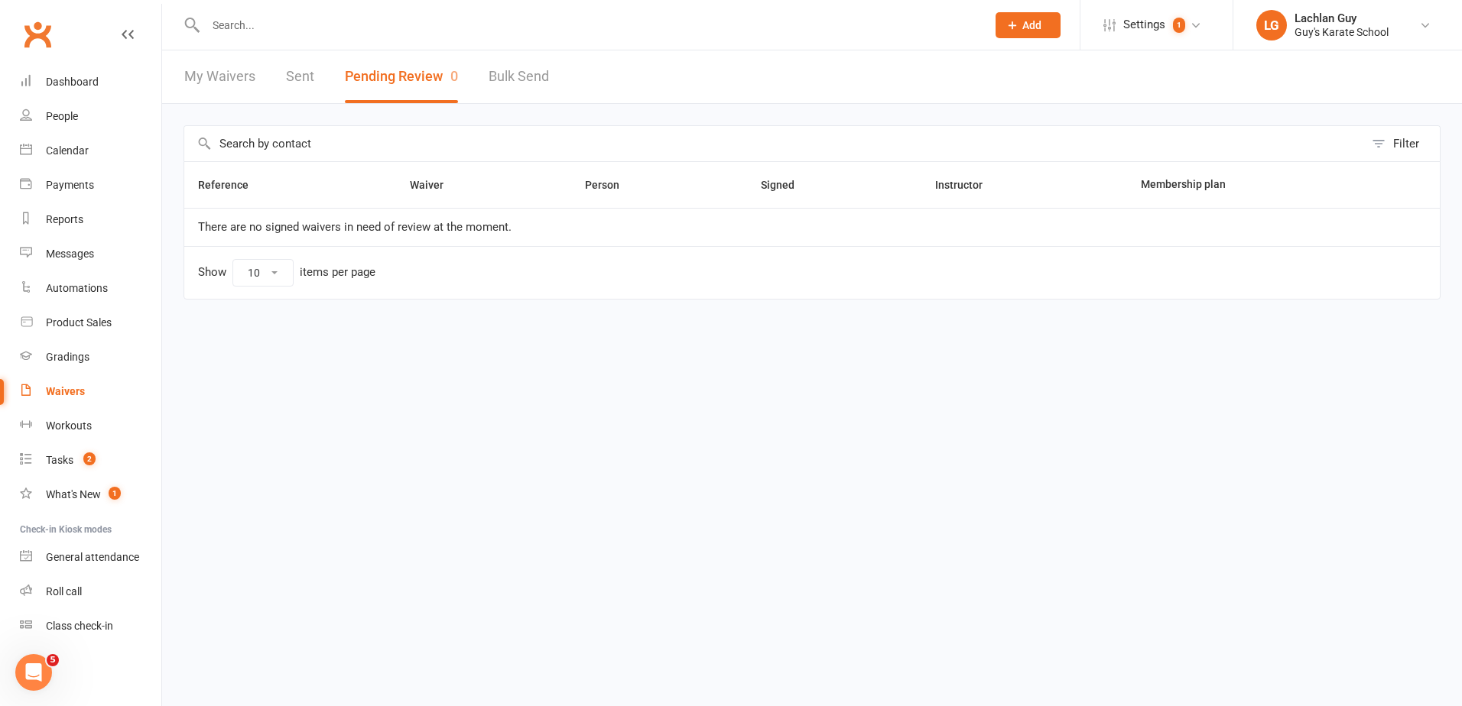
click at [458, 23] on input "text" at bounding box center [588, 25] width 774 height 21
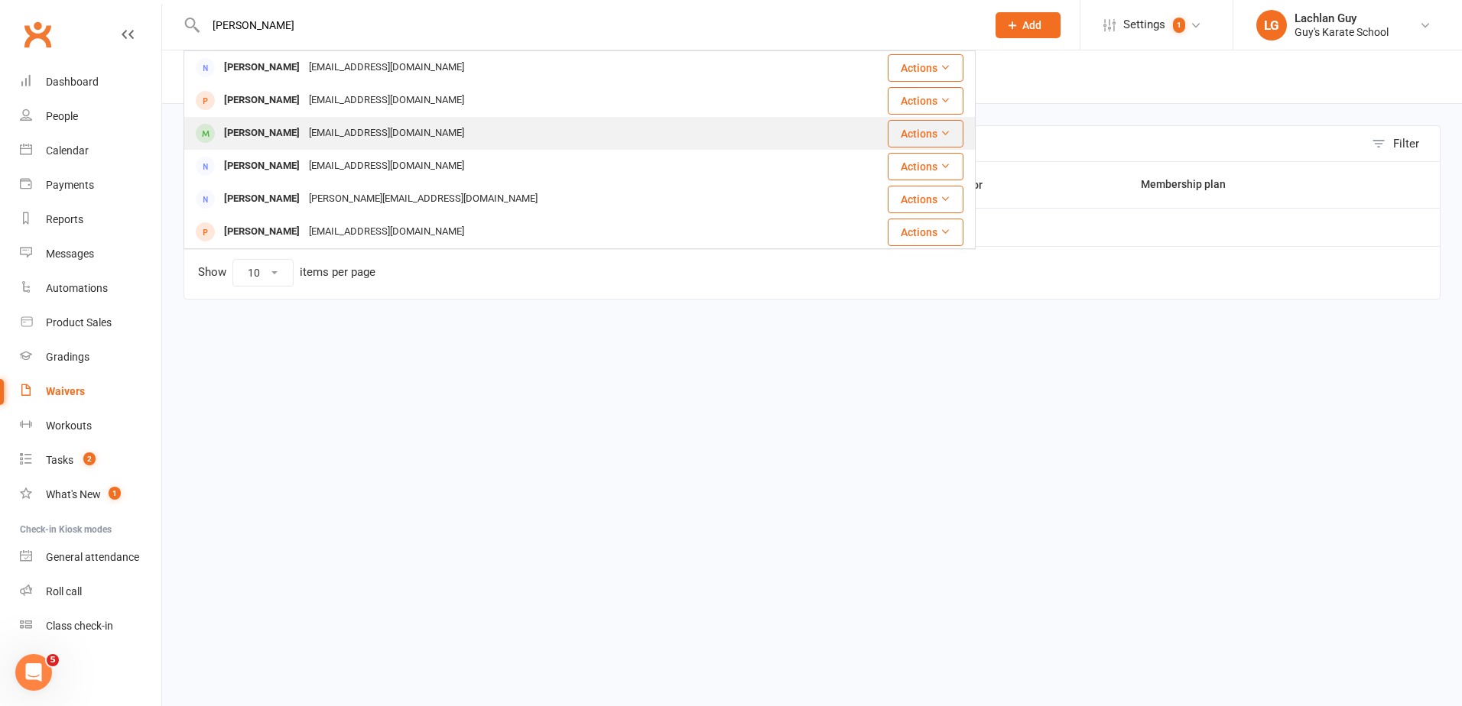
type input "[PERSON_NAME]"
click at [436, 134] on div "[PERSON_NAME] [PERSON_NAME][EMAIL_ADDRESS][DOMAIN_NAME]" at bounding box center [502, 133] width 635 height 31
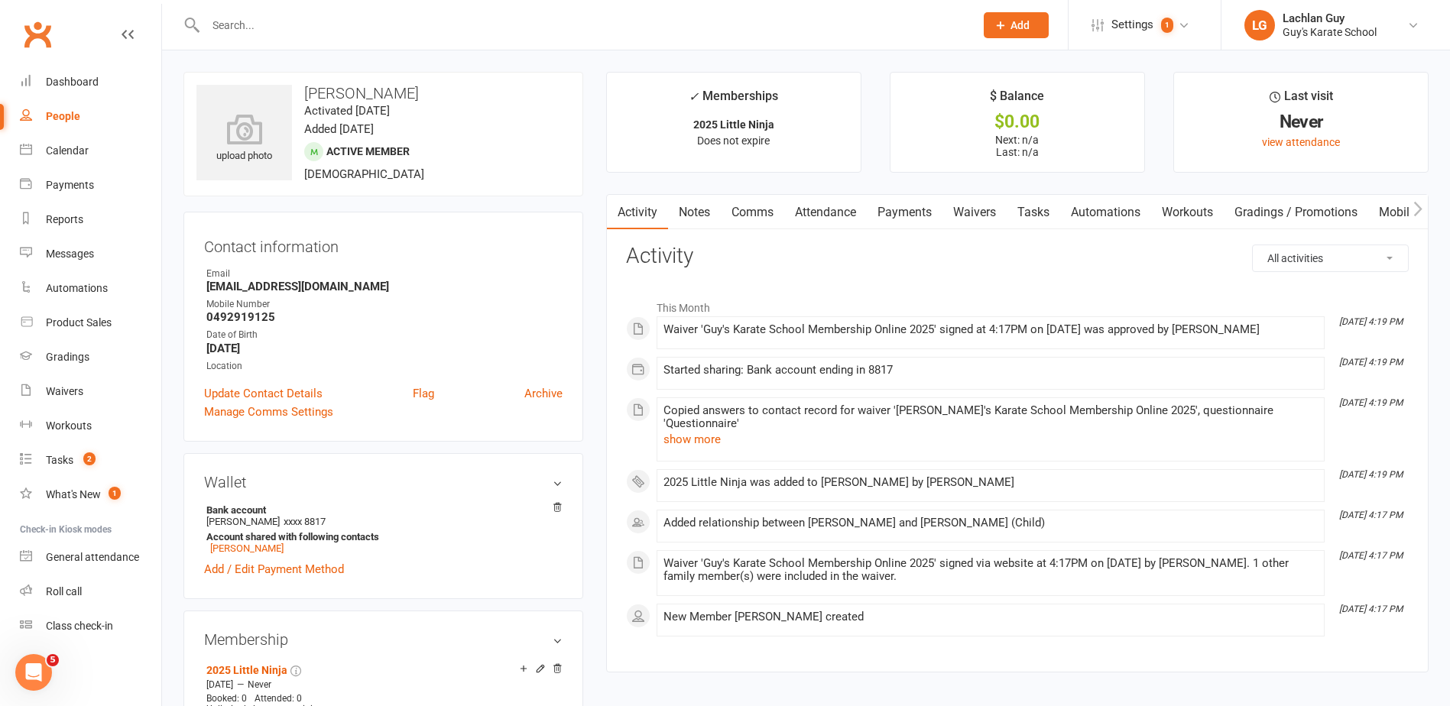
click at [1401, 206] on link "Mobile App" at bounding box center [1410, 212] width 83 height 35
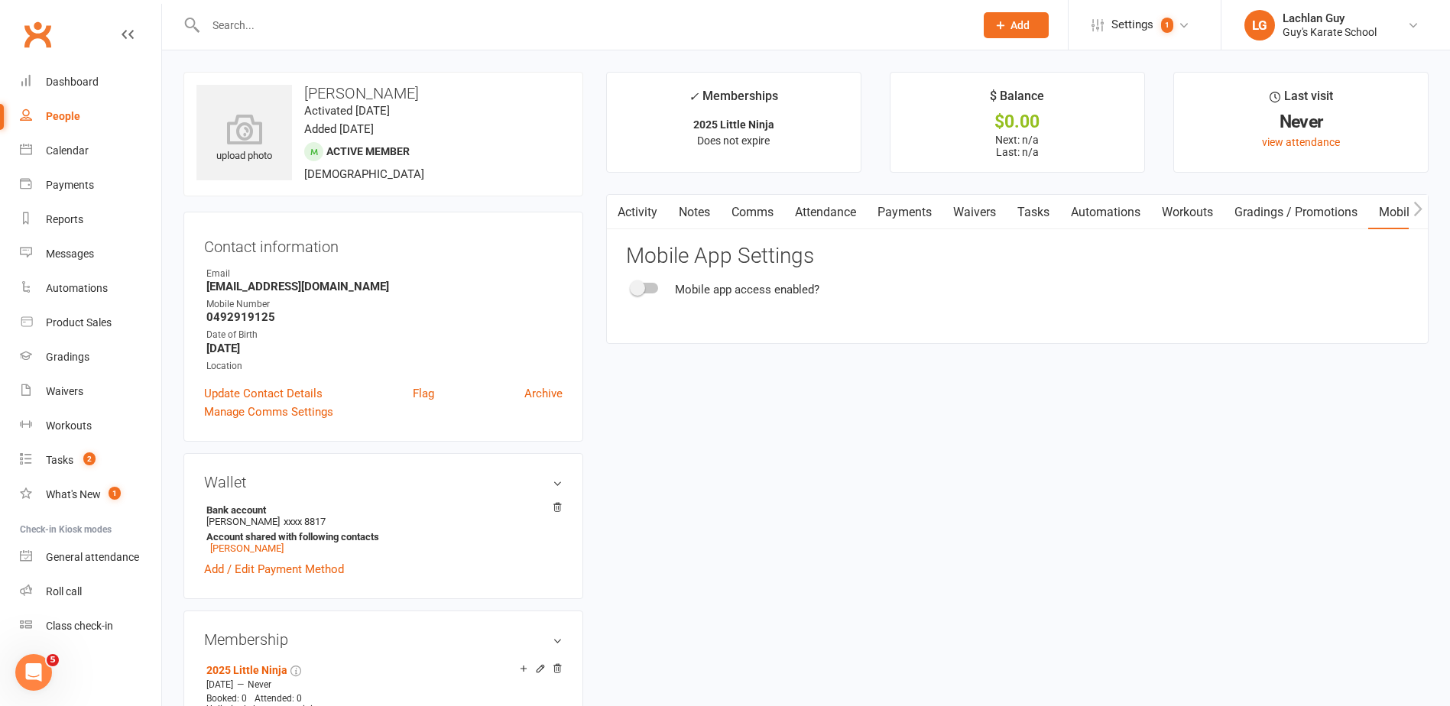
click at [758, 294] on div "Mobile app access enabled?" at bounding box center [747, 290] width 145 height 18
click at [645, 287] on div at bounding box center [645, 288] width 26 height 11
click at [632, 286] on input "checkbox" at bounding box center [632, 286] width 0 height 0
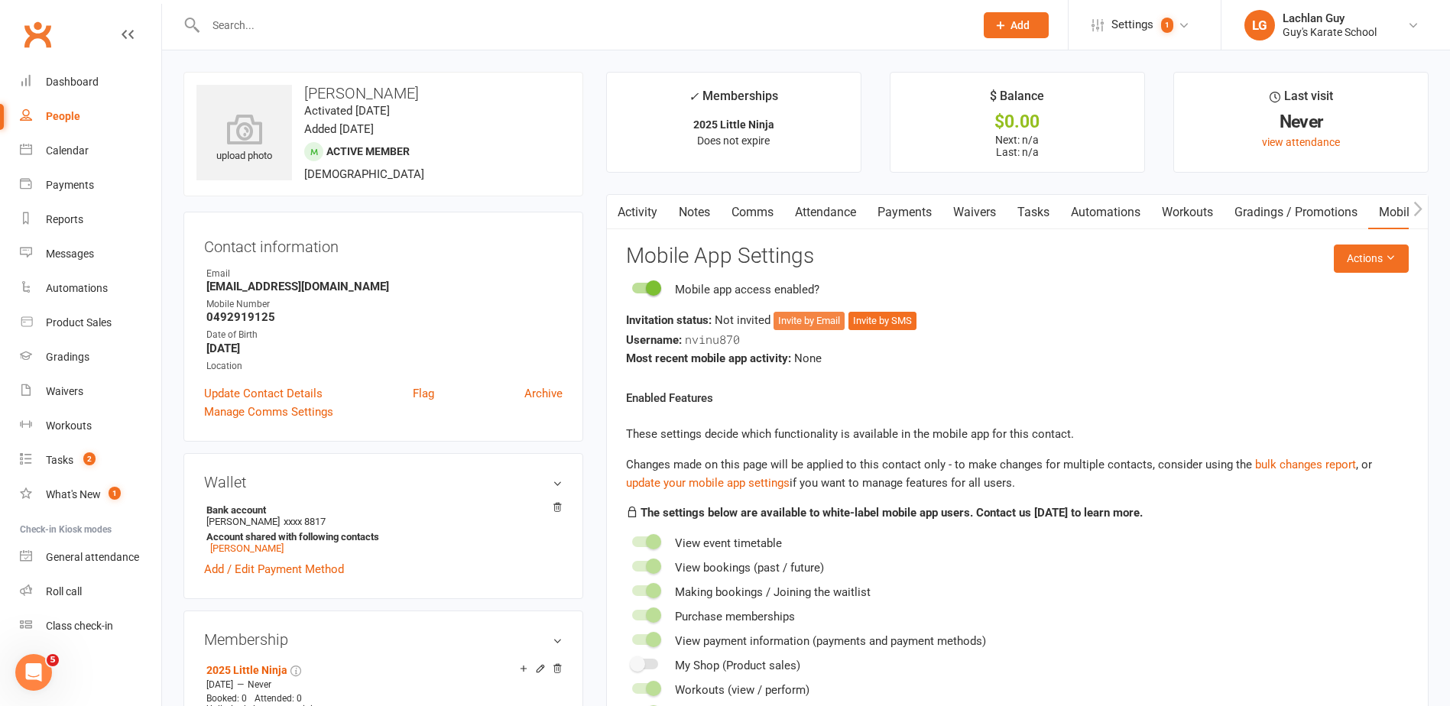
click at [824, 313] on button "Invite by Email" at bounding box center [809, 321] width 71 height 18
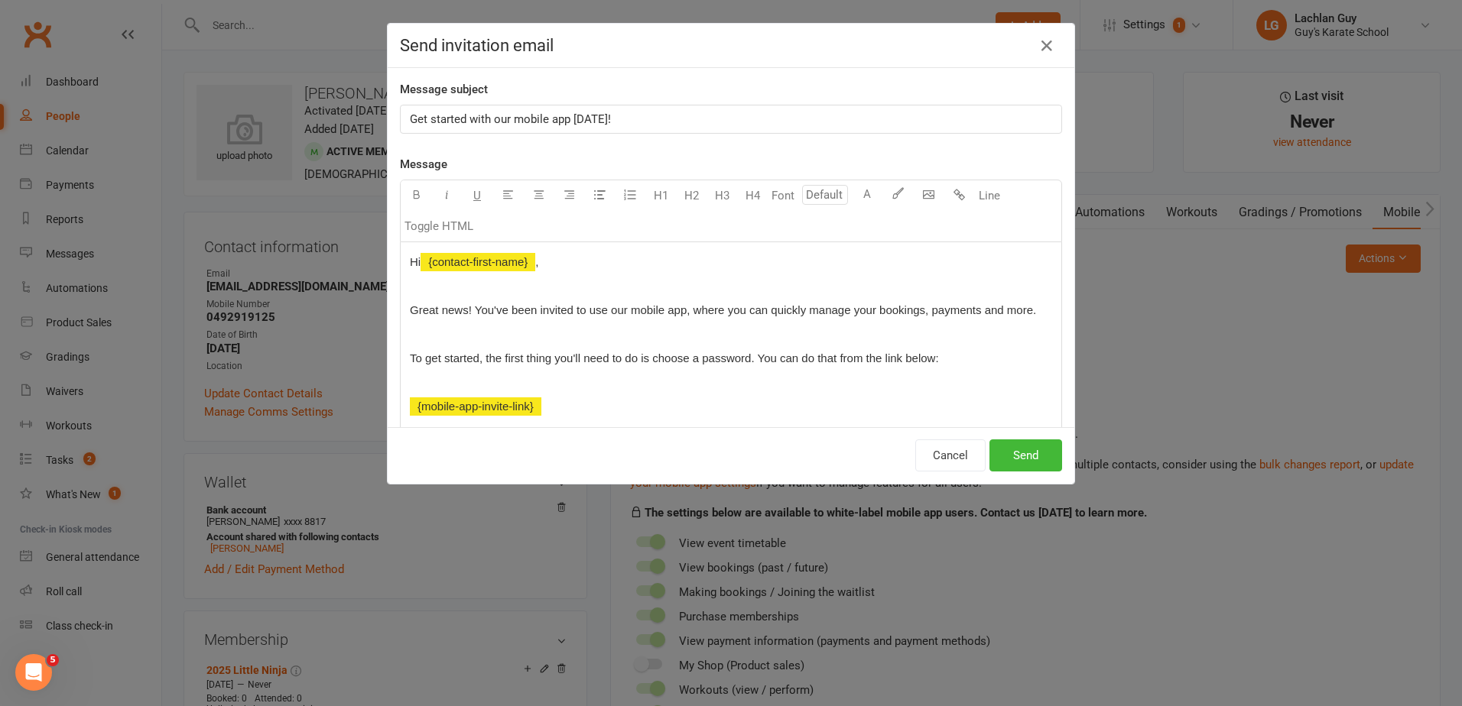
click at [666, 116] on p "Get started with our mobile app [DATE]!" at bounding box center [731, 119] width 642 height 18
click at [1020, 444] on button "Send" at bounding box center [1025, 456] width 73 height 32
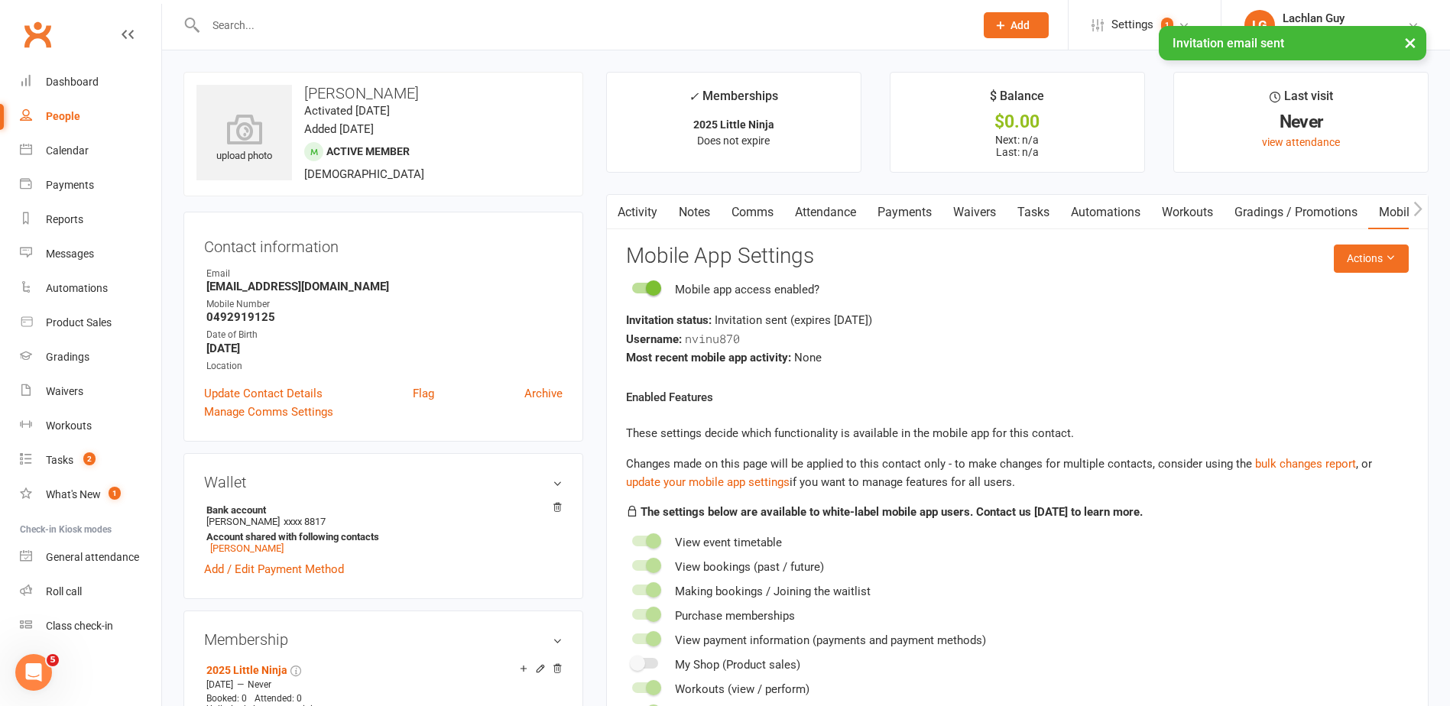
click at [1411, 42] on button "×" at bounding box center [1411, 42] width 28 height 33
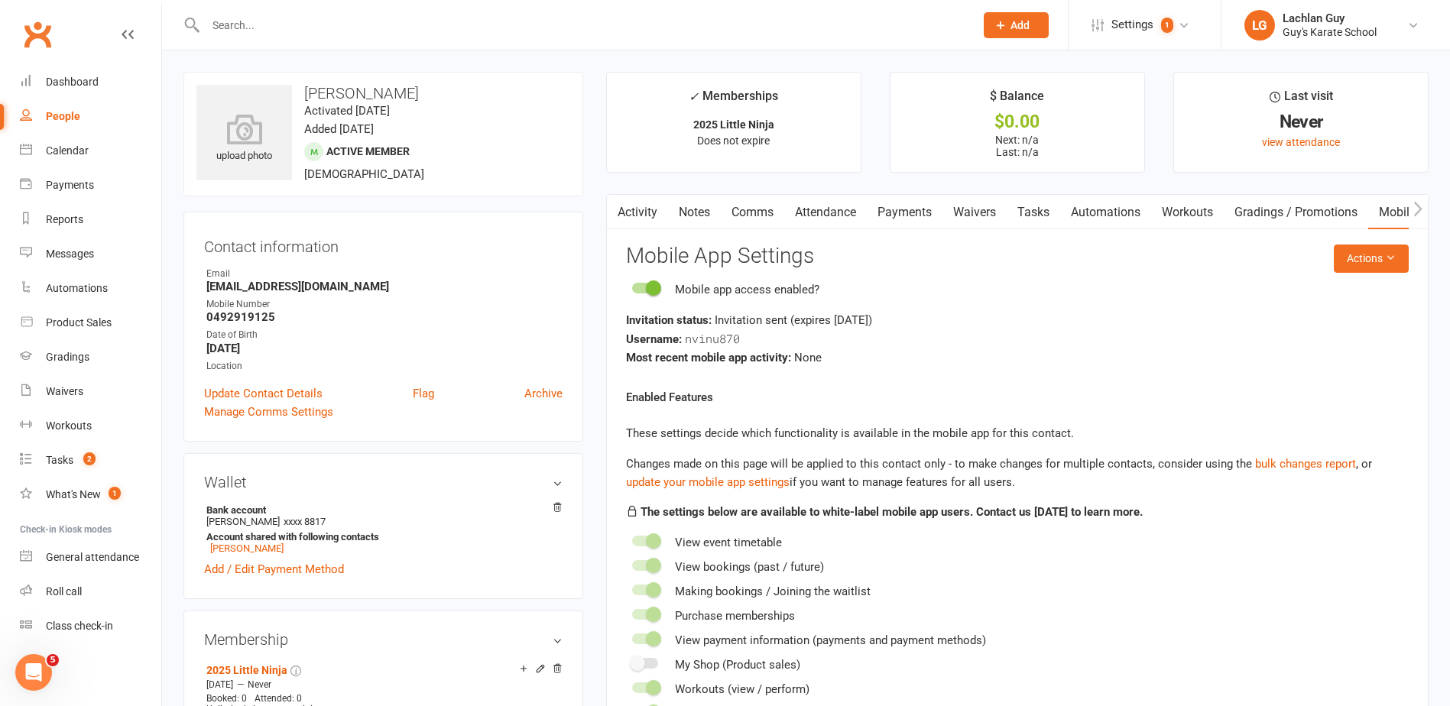
click at [1168, 104] on ul "✓ Memberships 2025 Little Ninja Does not expire $ Balance $0.00 Next: n/a Last:…" at bounding box center [1017, 122] width 823 height 101
click at [600, 115] on main "✓ Memberships 2025 Little Ninja Does not expire $ Balance $0.00 Next: n/a Last:…" at bounding box center [1018, 440] width 846 height 736
click at [80, 85] on div "Dashboard" at bounding box center [72, 82] width 53 height 12
